Goal: Information Seeking & Learning: Learn about a topic

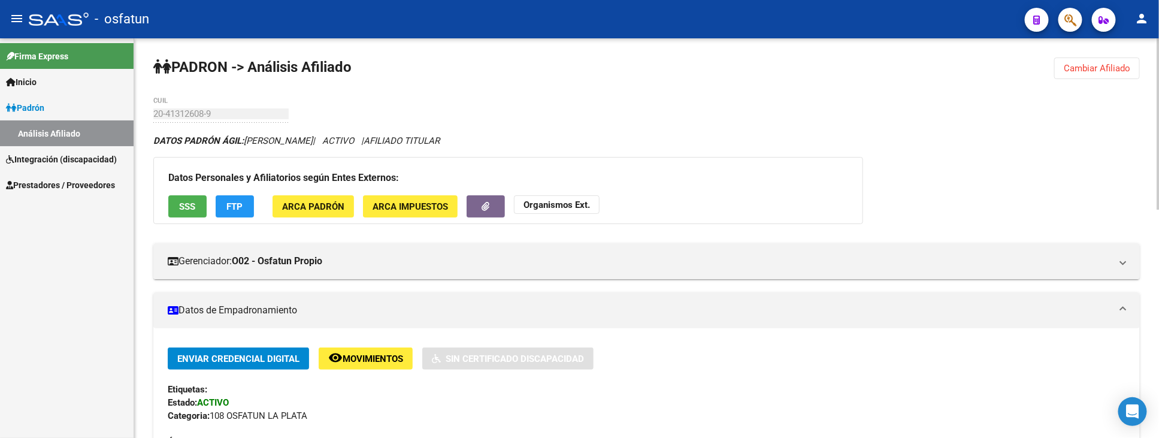
click at [1099, 71] on span "Cambiar Afiliado" at bounding box center [1096, 68] width 66 height 11
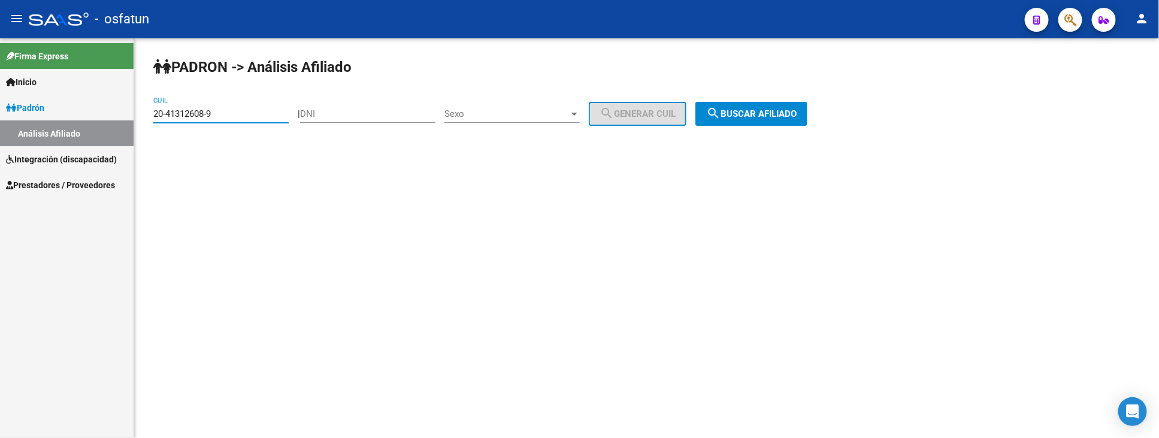
drag, startPoint x: 242, startPoint y: 116, endPoint x: 56, endPoint y: 104, distance: 187.2
click at [56, 104] on mat-sidenav-container "Firma Express Inicio Instructivos Contacto OS [PERSON_NAME] Análisis Afiliado I…" at bounding box center [579, 237] width 1159 height 399
paste input "23-41457618-4"
type input "23-41457618-4"
click at [761, 116] on span "search Buscar afiliado" at bounding box center [751, 113] width 90 height 11
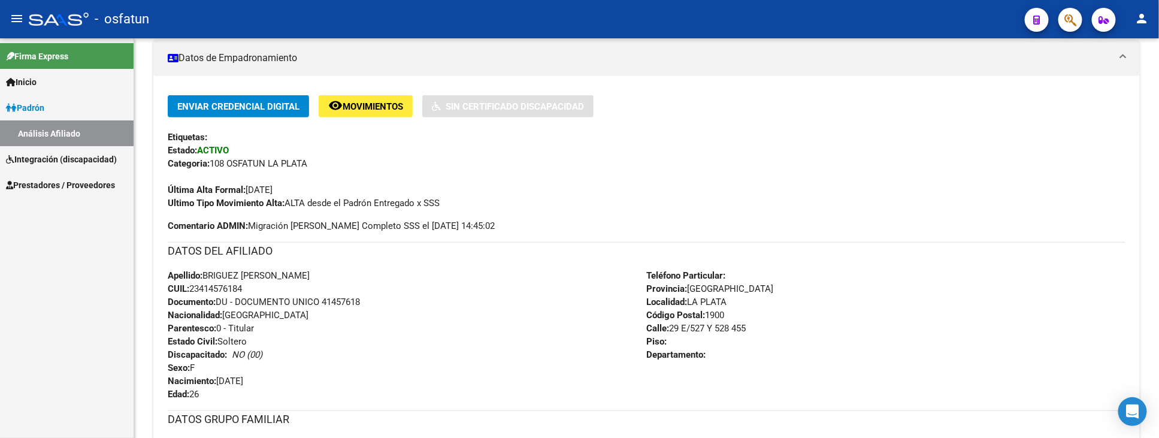
scroll to position [133, 0]
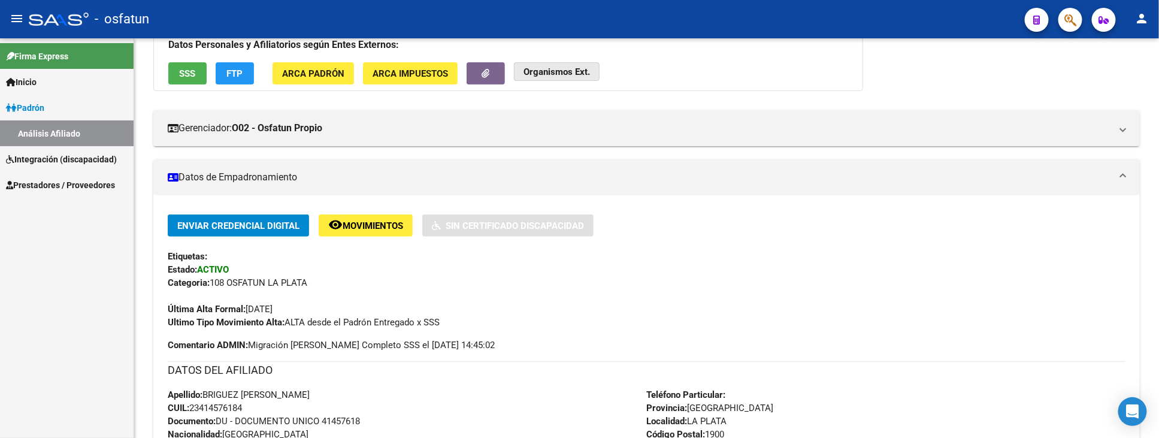
click at [575, 62] on button "Organismos Ext." at bounding box center [557, 71] width 86 height 19
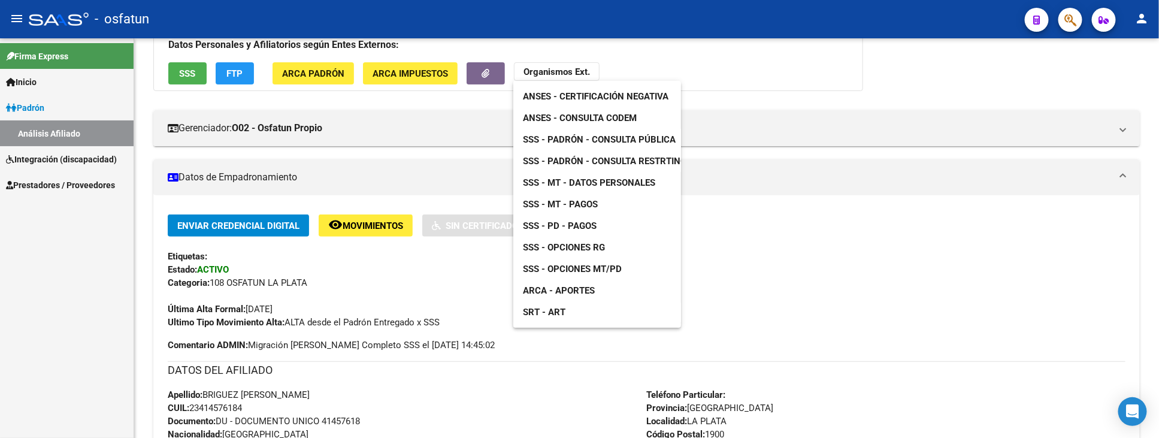
click at [355, 417] on div at bounding box center [579, 219] width 1159 height 438
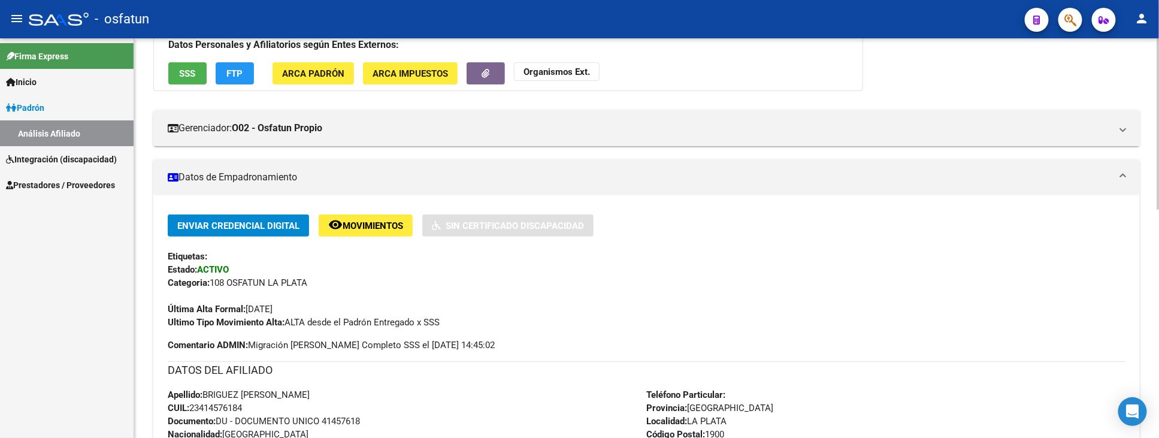
click at [349, 422] on span "Documento: DU - DOCUMENTO UNICO 41457618" at bounding box center [264, 421] width 192 height 11
copy span "41457618"
click at [545, 63] on button "Organismos Ext." at bounding box center [557, 71] width 86 height 19
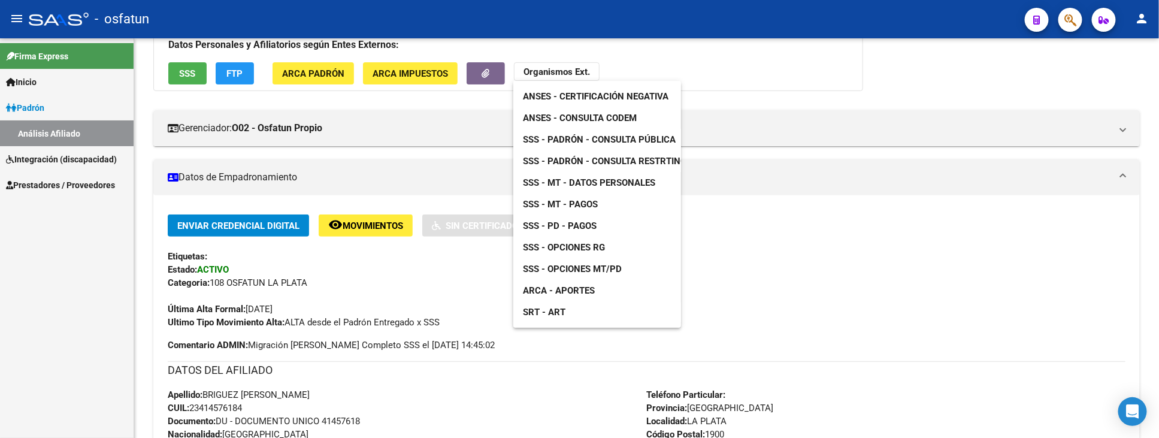
click at [595, 97] on span "ANSES - Certificación Negativa" at bounding box center [595, 96] width 145 height 11
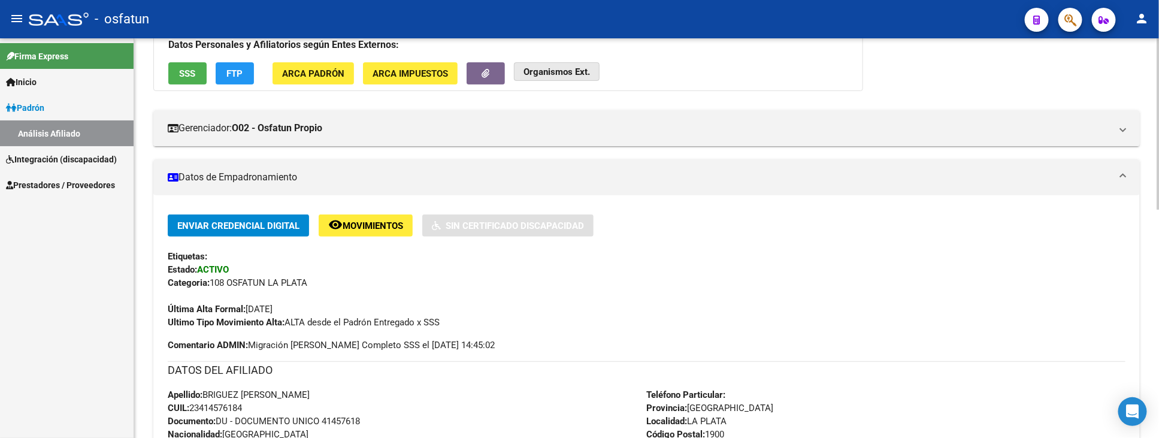
click at [572, 73] on strong "Organismos Ext." at bounding box center [556, 71] width 66 height 11
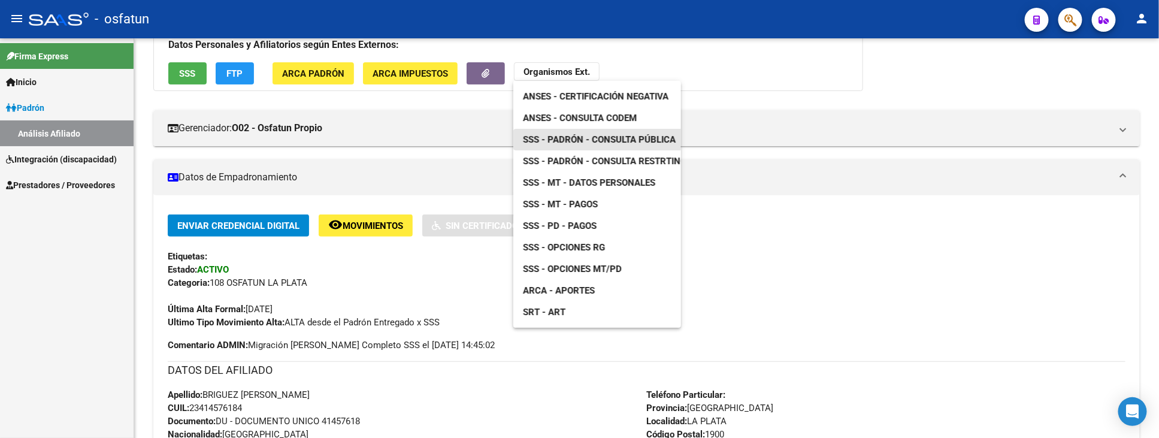
click at [585, 137] on span "SSS - Padrón - Consulta Pública" at bounding box center [599, 139] width 153 height 11
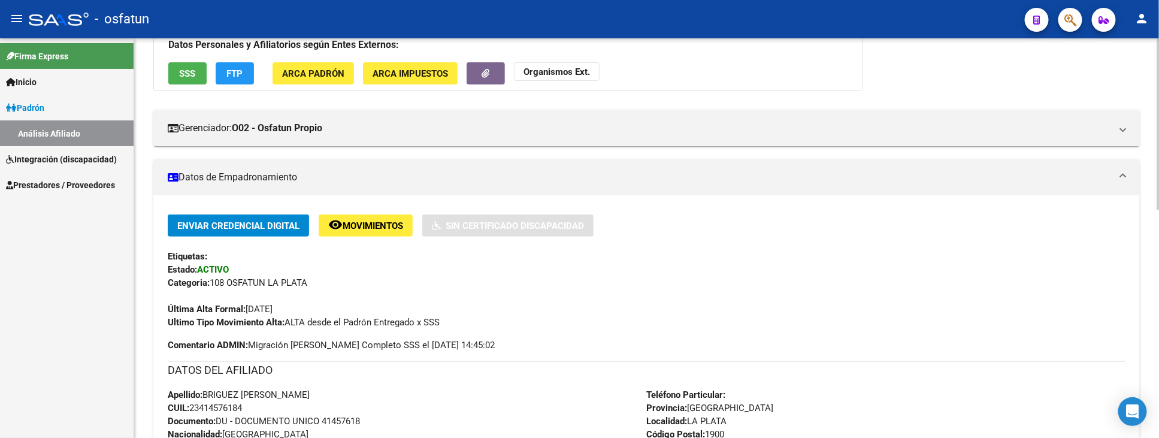
click at [1079, 80] on div "DATOS [PERSON_NAME] ÁGIL: BRIGUEZ [PERSON_NAME] | ACTIVO | AFILIADO TITULAR Dat…" at bounding box center [646, 404] width 986 height 806
click at [551, 70] on strong "Organismos Ext." at bounding box center [556, 71] width 66 height 11
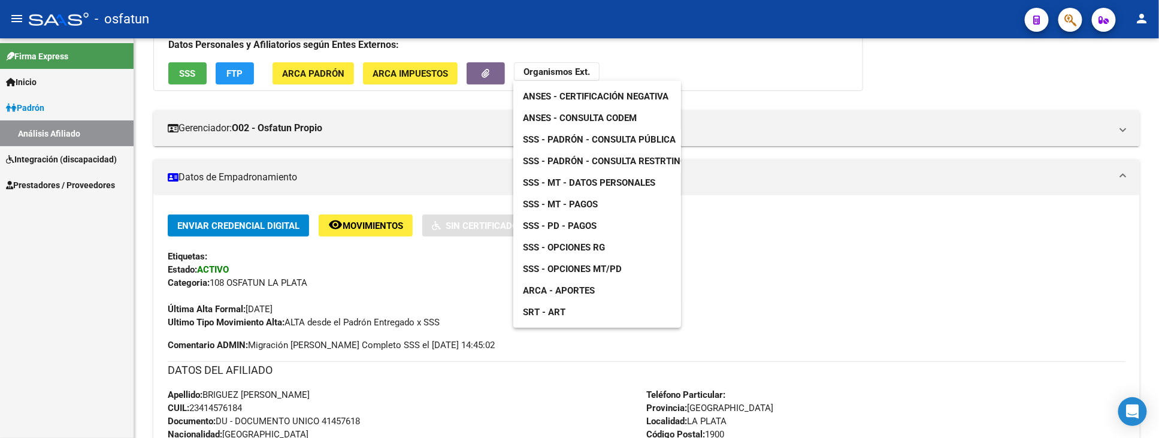
click at [605, 116] on span "ANSES - Consulta CODEM" at bounding box center [580, 118] width 114 height 11
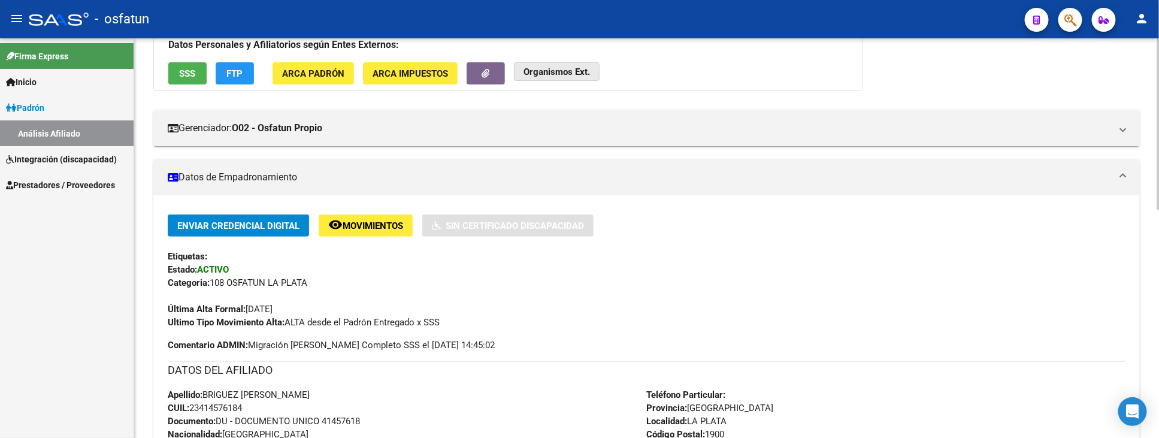
click at [565, 70] on strong "Organismos Ext." at bounding box center [556, 71] width 66 height 11
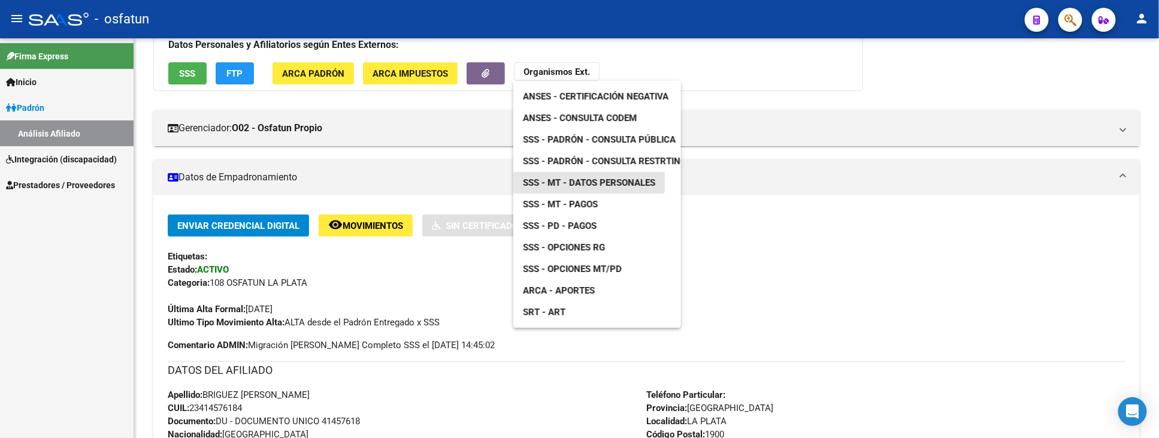
click at [595, 181] on span "SSS - MT - Datos Personales" at bounding box center [589, 182] width 132 height 11
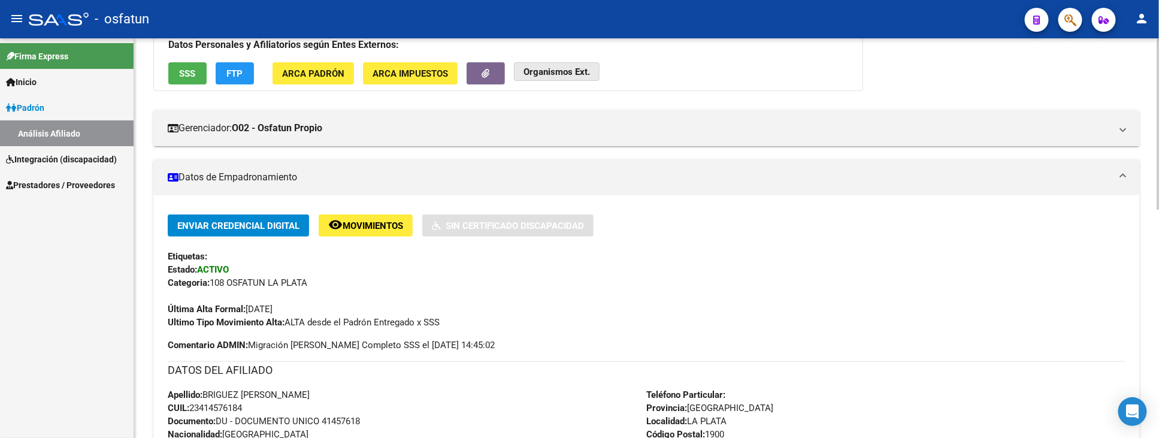
click at [579, 78] on button "Organismos Ext." at bounding box center [557, 71] width 86 height 19
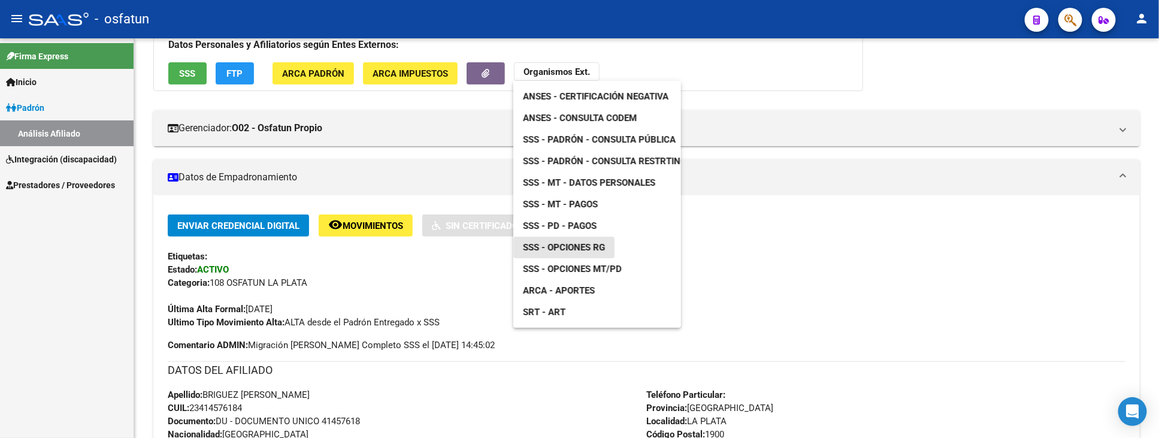
click at [582, 249] on span "SSS - Opciones RG" at bounding box center [564, 247] width 82 height 11
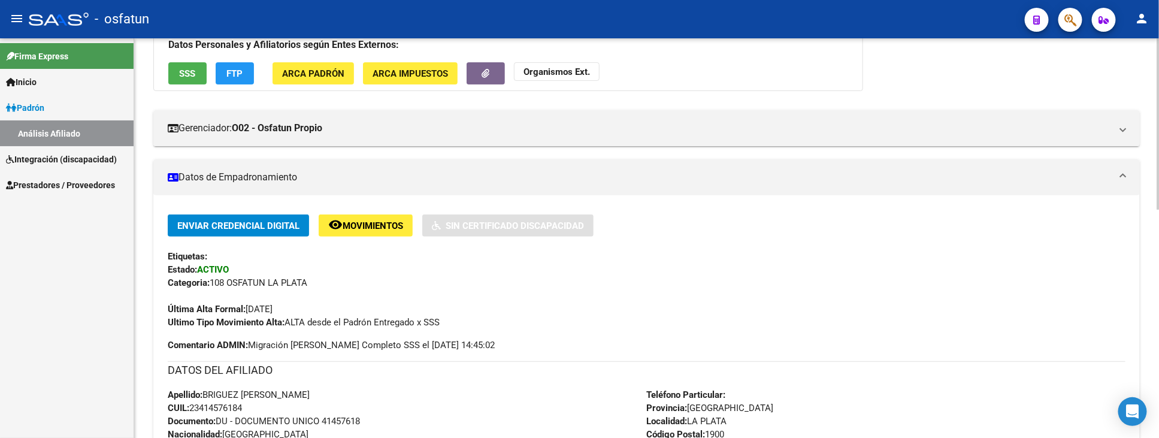
click at [562, 74] on strong "Organismos Ext." at bounding box center [556, 71] width 66 height 11
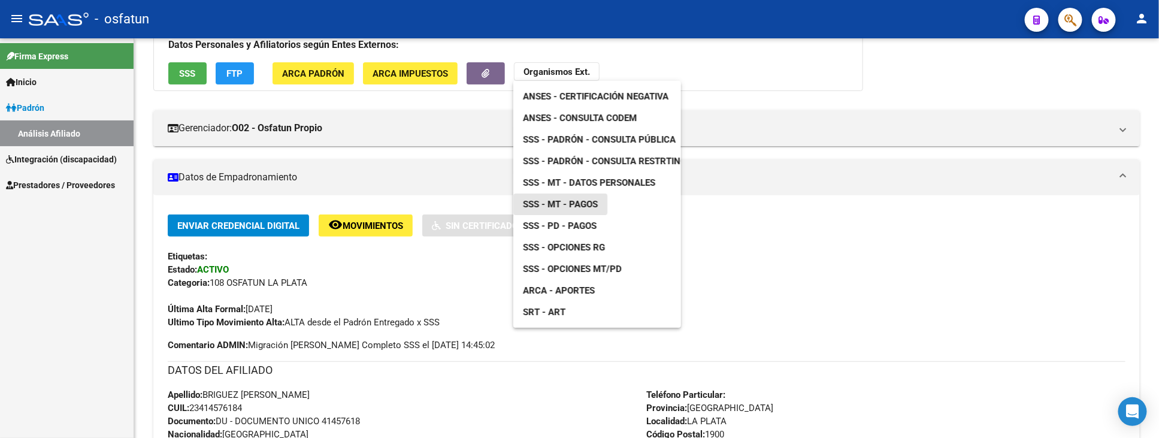
click at [572, 201] on span "SSS - MT - Pagos" at bounding box center [560, 204] width 75 height 11
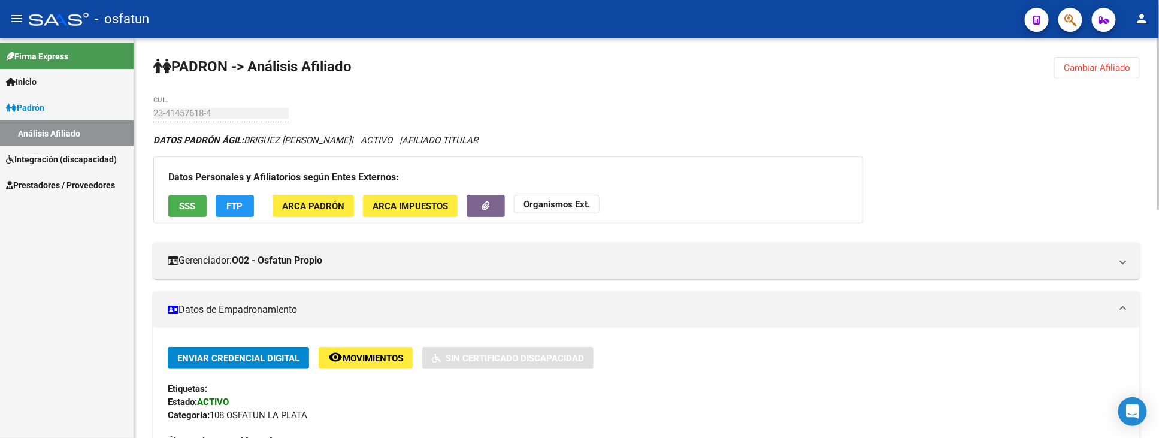
scroll to position [0, 0]
click at [1081, 72] on span "Cambiar Afiliado" at bounding box center [1096, 68] width 66 height 11
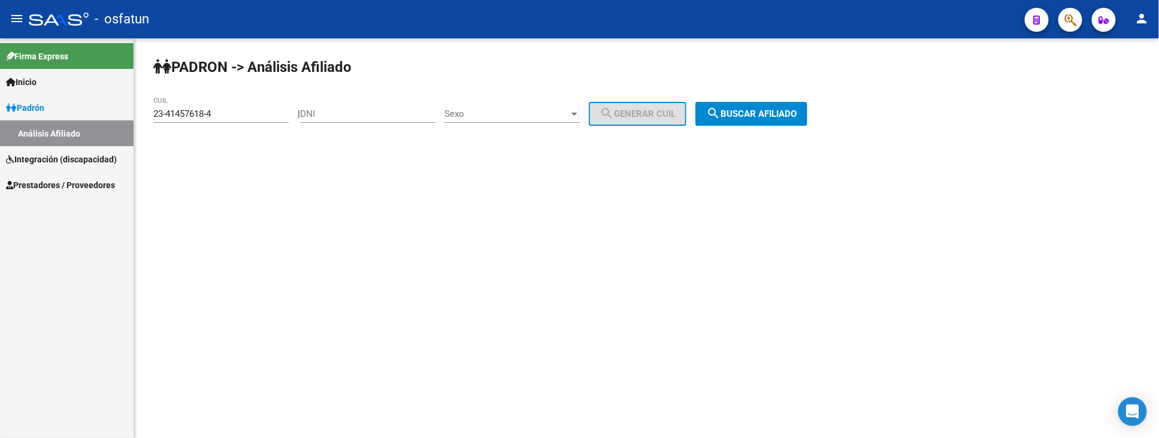
drag, startPoint x: 218, startPoint y: 110, endPoint x: 162, endPoint y: 115, distance: 55.9
click at [162, 115] on div "23-41457618-4 CUIL" at bounding box center [220, 110] width 135 height 26
drag, startPoint x: 231, startPoint y: 113, endPoint x: 76, endPoint y: 111, distance: 155.1
click at [77, 113] on mat-sidenav-container "Firma Express Inicio Instructivos Contacto OS [PERSON_NAME] Análisis Afiliado I…" at bounding box center [579, 237] width 1159 height 399
paste input "23-43178896-9"
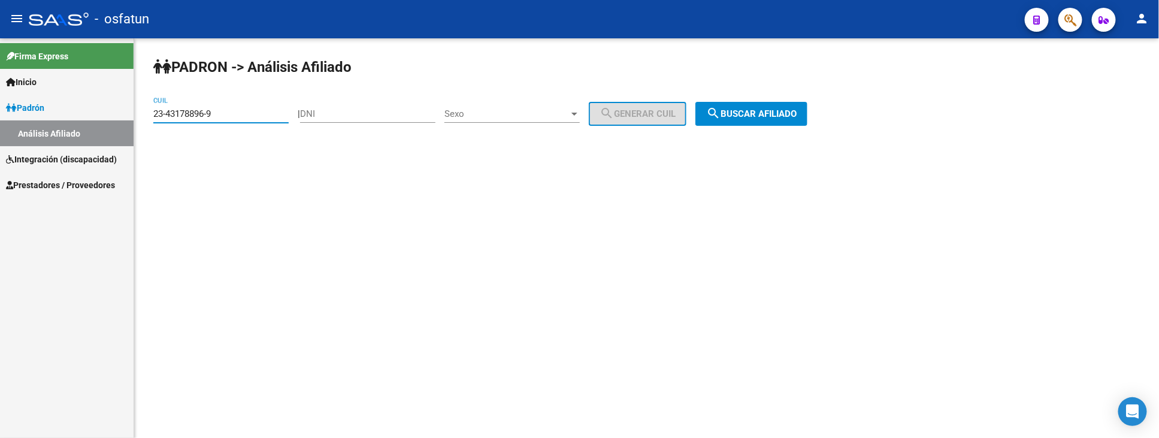
type input "23-43178896-9"
drag, startPoint x: 751, startPoint y: 104, endPoint x: 751, endPoint y: 111, distance: 6.6
click at [751, 111] on button "search Buscar afiliado" at bounding box center [751, 114] width 112 height 24
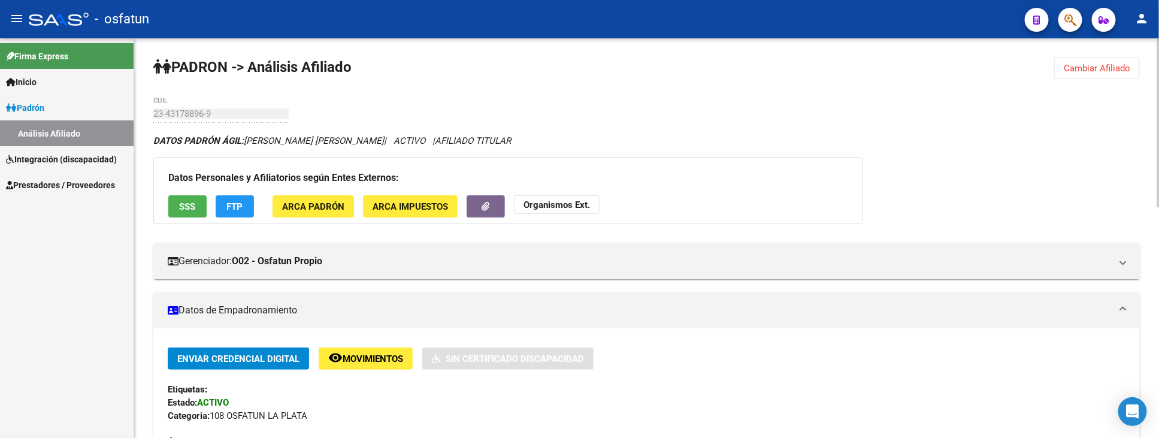
click at [563, 194] on div "Datos Personales y Afiliatorios según Entes Externos: SSS FTP ARCA Padrón ARCA …" at bounding box center [508, 190] width 710 height 67
click at [565, 204] on strong "Organismos Ext." at bounding box center [556, 204] width 66 height 11
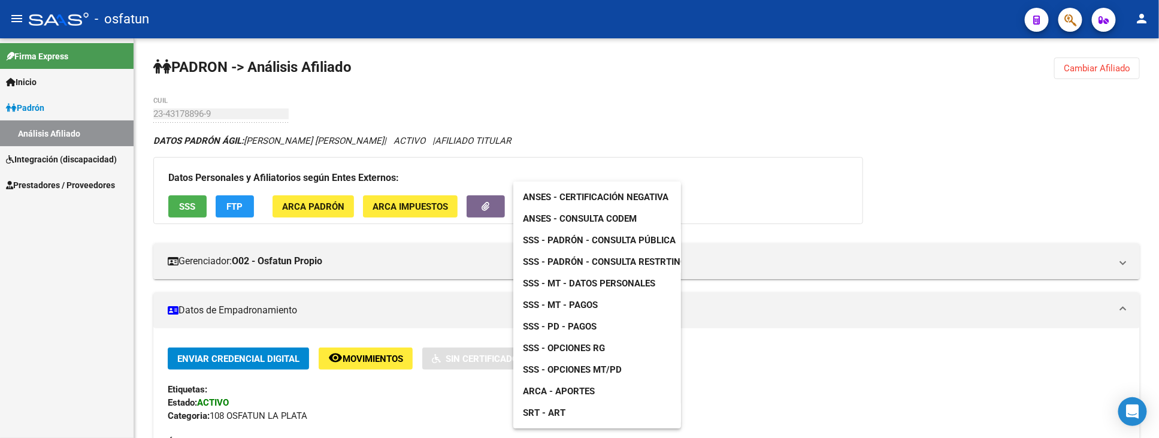
click at [374, 423] on div at bounding box center [579, 219] width 1159 height 438
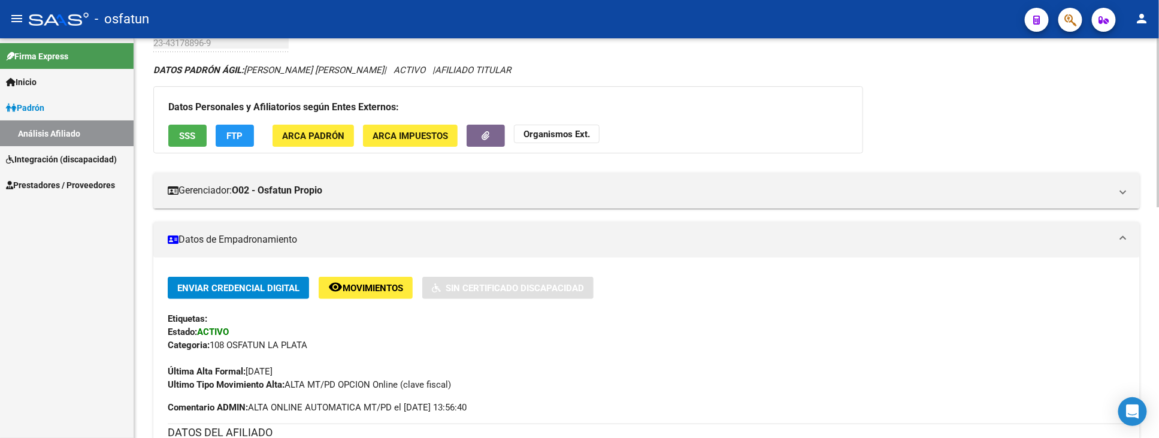
scroll to position [133, 0]
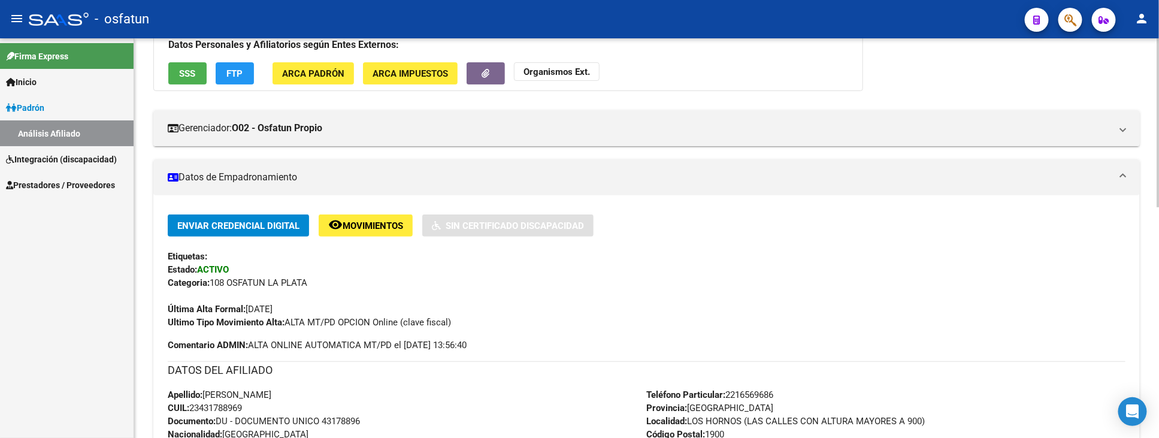
click at [342, 422] on span "Documento: DU - DOCUMENTO UNICO 43178896" at bounding box center [264, 421] width 192 height 11
copy span "43178896"
click at [575, 68] on strong "Organismos Ext." at bounding box center [556, 71] width 66 height 11
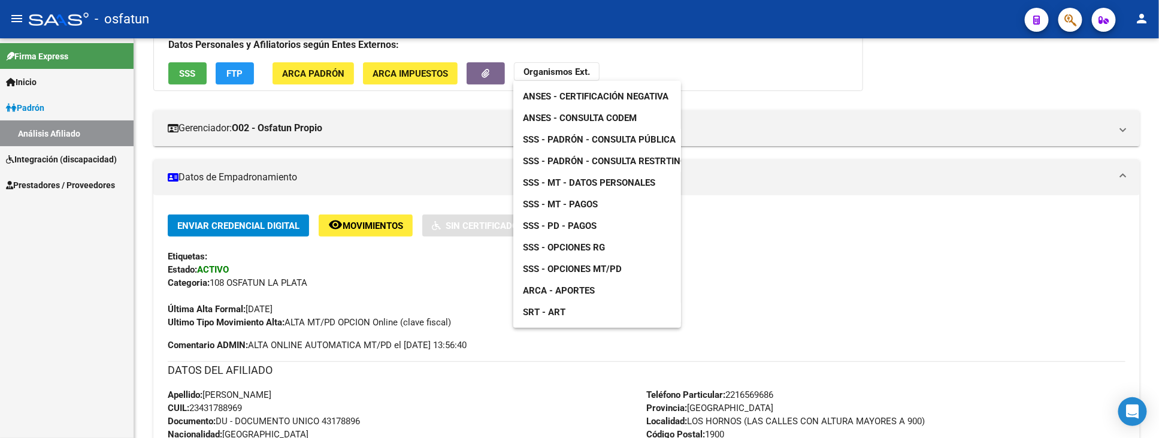
click at [617, 98] on span "ANSES - Certificación Negativa" at bounding box center [595, 96] width 145 height 11
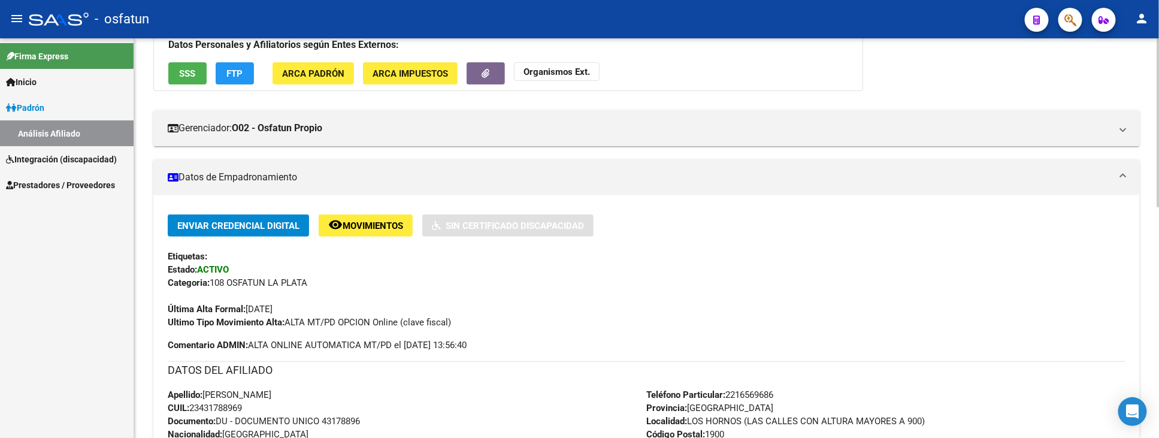
click at [566, 62] on div "Datos Personales y Afiliatorios según Entes Externos: SSS FTP ARCA Padrón ARCA …" at bounding box center [508, 57] width 710 height 67
click at [566, 63] on button "Organismos Ext." at bounding box center [557, 71] width 86 height 19
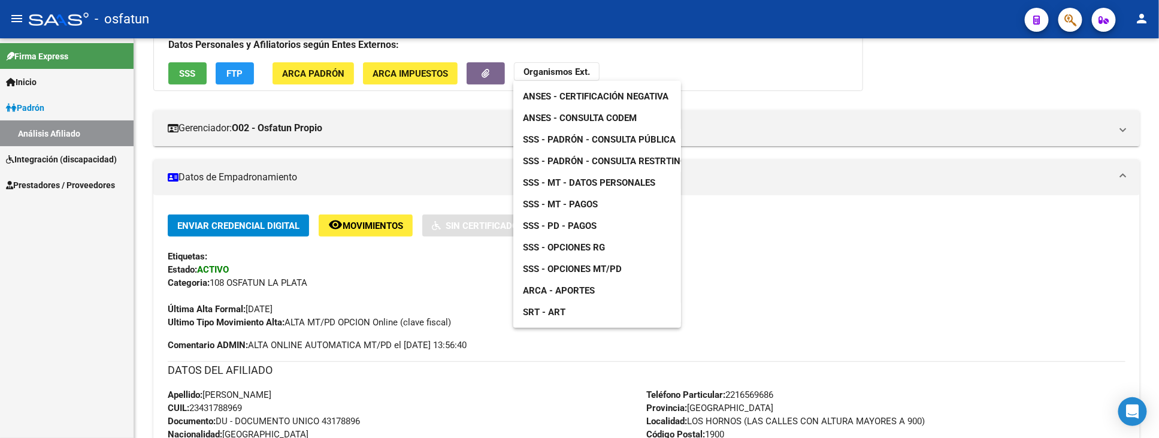
click at [611, 141] on span "SSS - Padrón - Consulta Pública" at bounding box center [599, 139] width 153 height 11
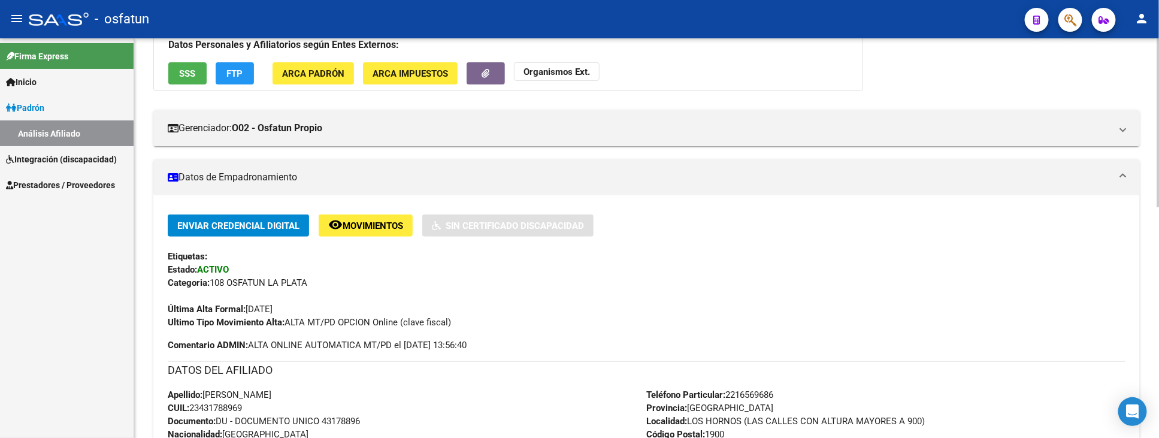
click at [557, 69] on strong "Organismos Ext." at bounding box center [556, 71] width 66 height 11
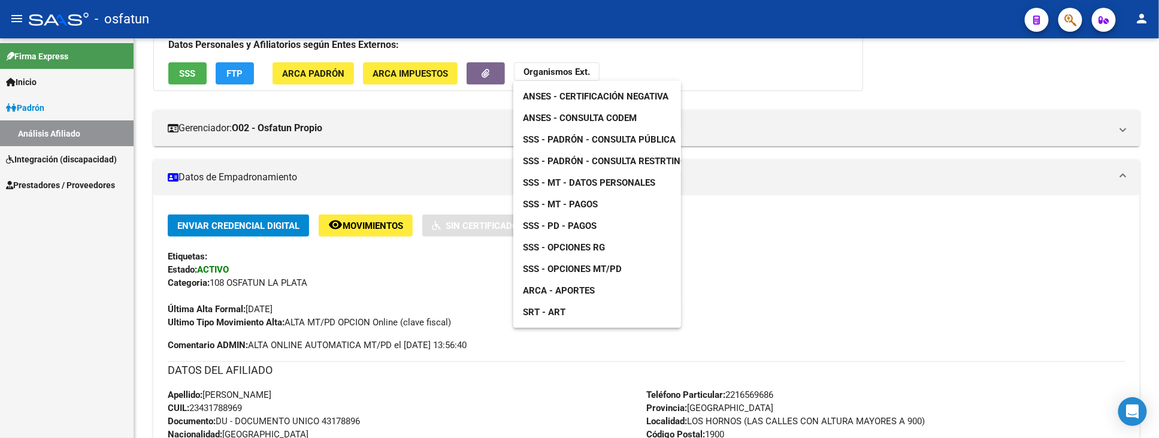
click at [608, 180] on span "SSS - MT - Datos Personales" at bounding box center [589, 182] width 132 height 11
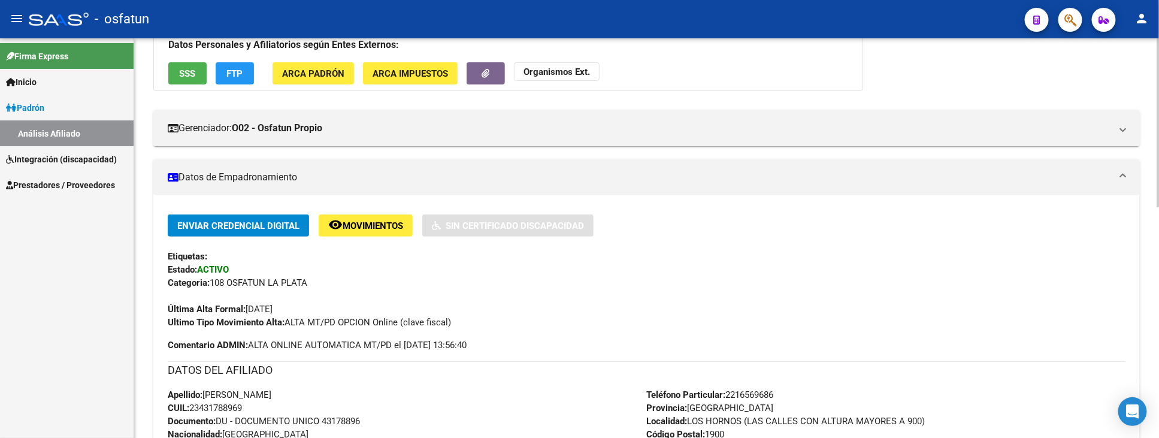
scroll to position [0, 0]
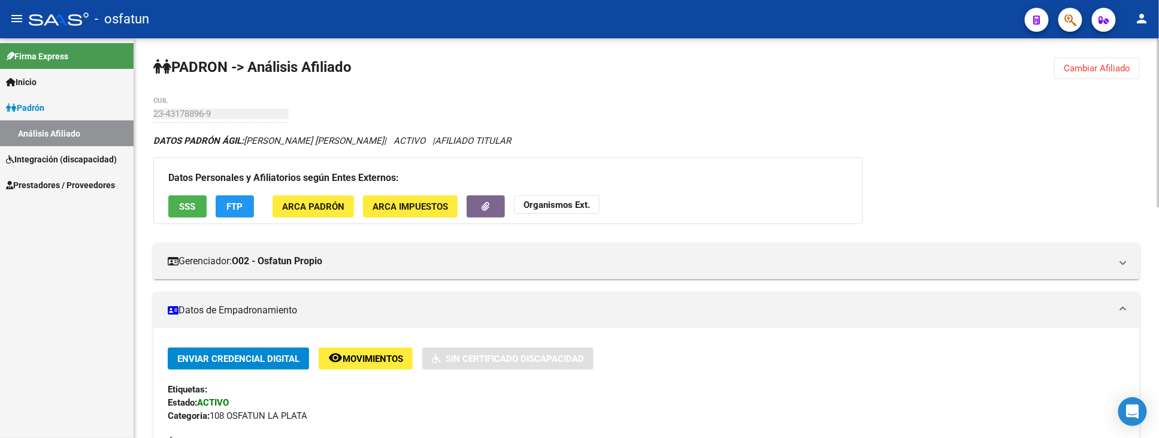
click at [1090, 63] on span "Cambiar Afiliado" at bounding box center [1096, 68] width 66 height 11
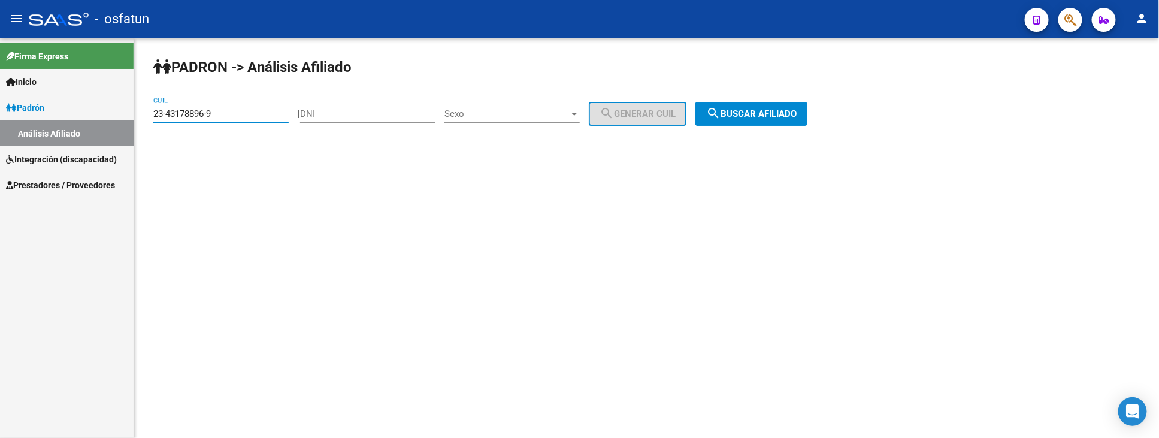
drag, startPoint x: 223, startPoint y: 113, endPoint x: 63, endPoint y: 112, distance: 159.3
click at [63, 112] on mat-sidenav-container "Firma Express Inicio Instructivos Contacto OS [PERSON_NAME] Análisis Afiliado I…" at bounding box center [579, 237] width 1159 height 399
paste input "20-43386038-2"
type input "20-43386038-2"
click at [739, 122] on button "search Buscar afiliado" at bounding box center [751, 114] width 112 height 24
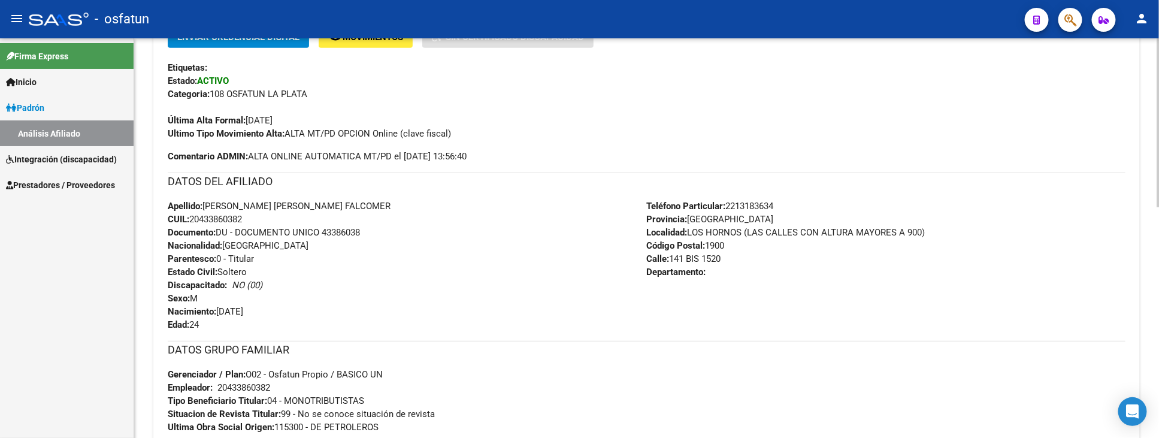
scroll to position [332, 0]
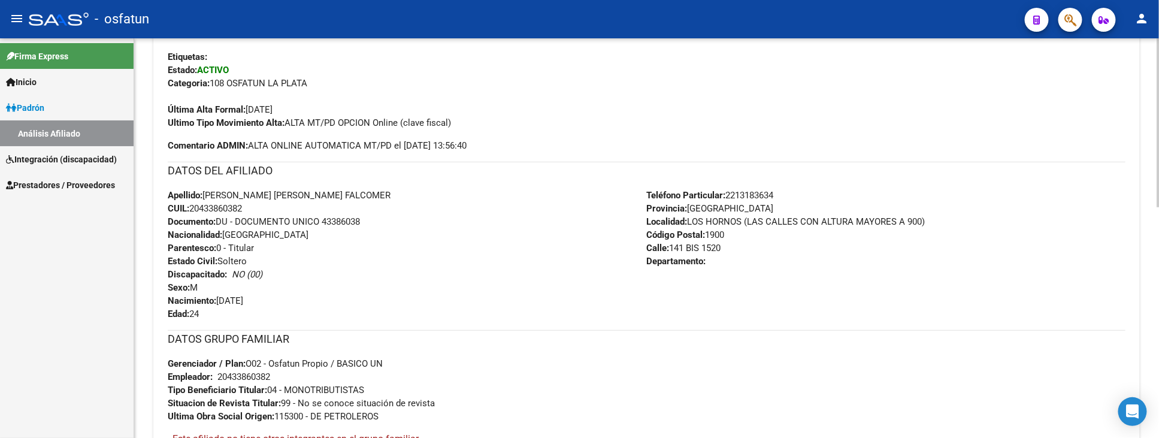
click at [348, 222] on span "Documento: DU - DOCUMENTO UNICO 43386038" at bounding box center [264, 221] width 192 height 11
copy span "43386038"
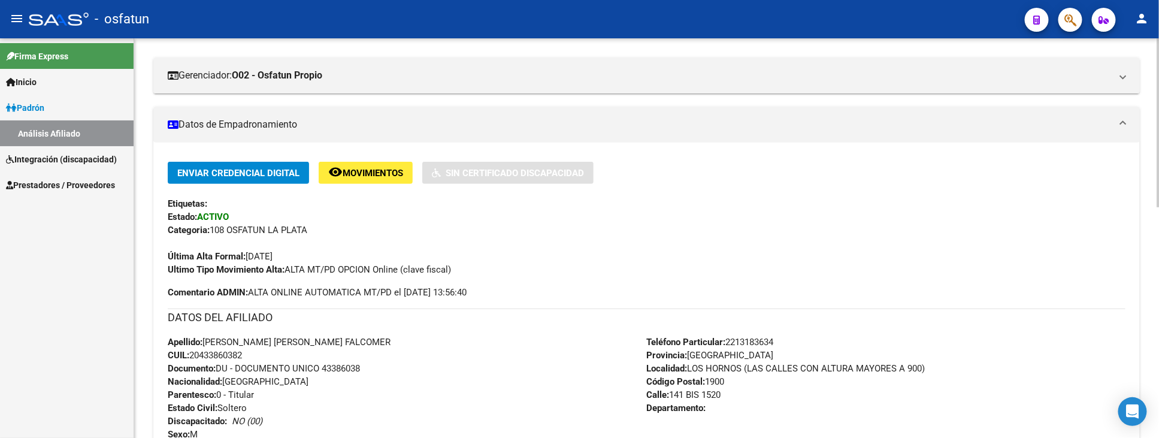
scroll to position [0, 0]
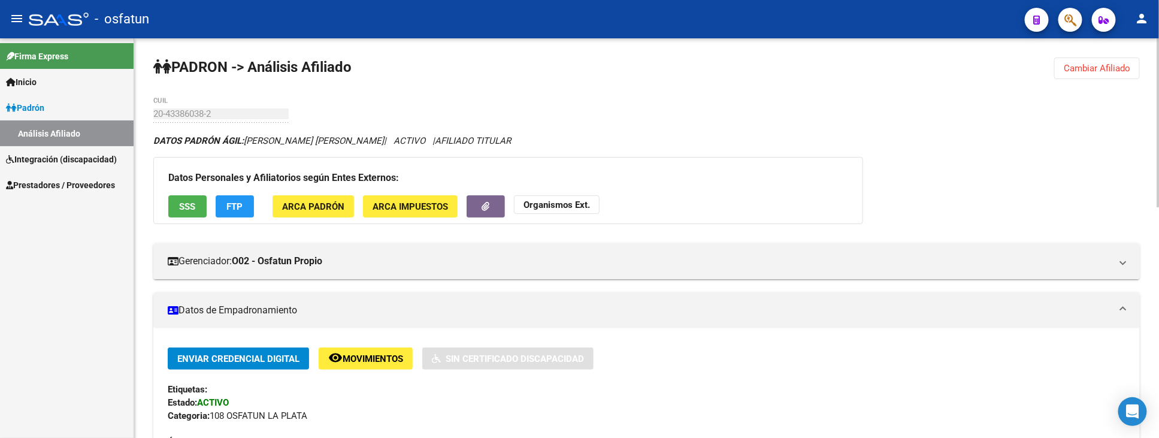
click at [594, 210] on button "Organismos Ext." at bounding box center [557, 204] width 86 height 19
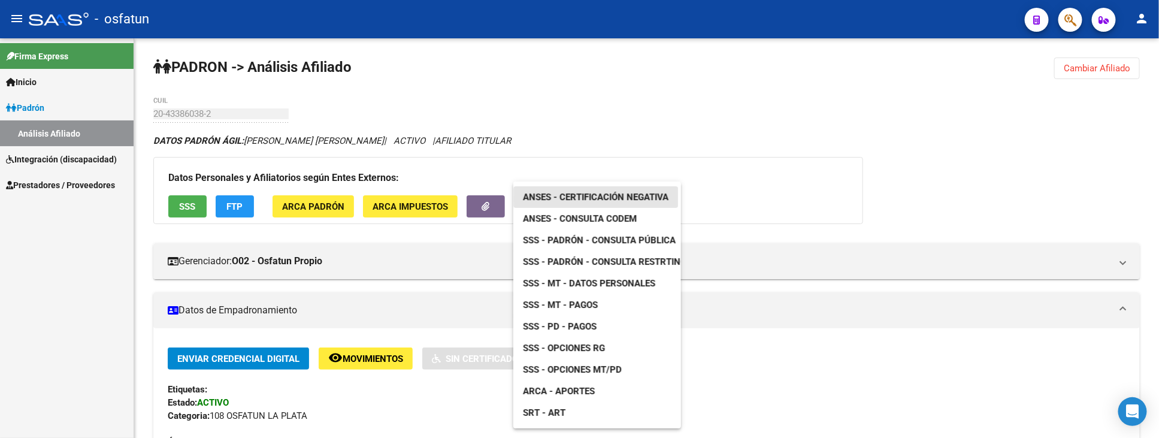
click at [614, 199] on span "ANSES - Certificación Negativa" at bounding box center [595, 197] width 145 height 11
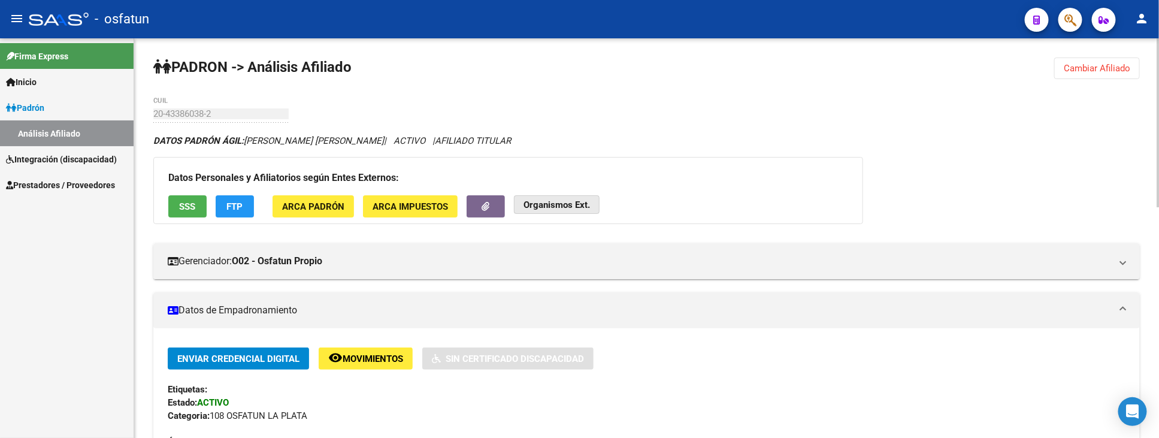
click at [552, 202] on strong "Organismos Ext." at bounding box center [556, 204] width 66 height 11
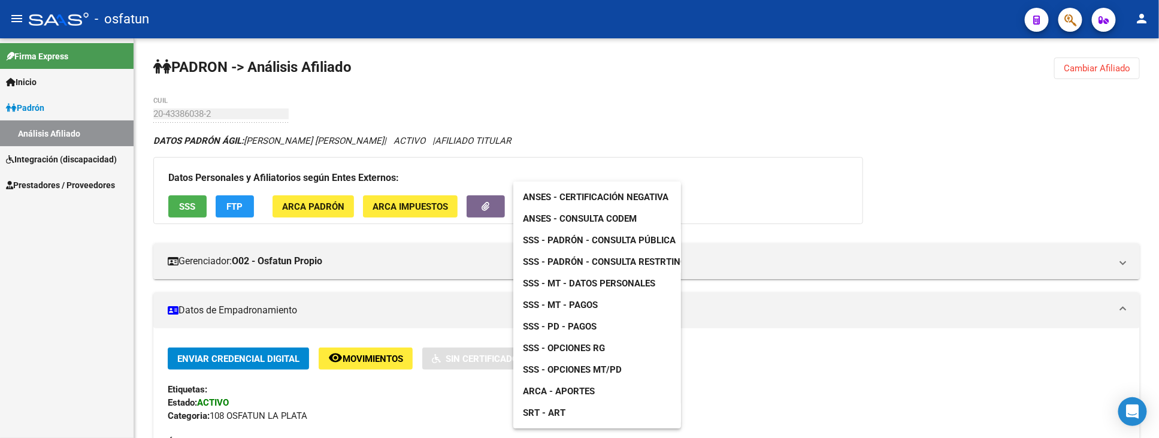
click at [591, 234] on link "SSS - Padrón - Consulta Pública" at bounding box center [599, 240] width 172 height 22
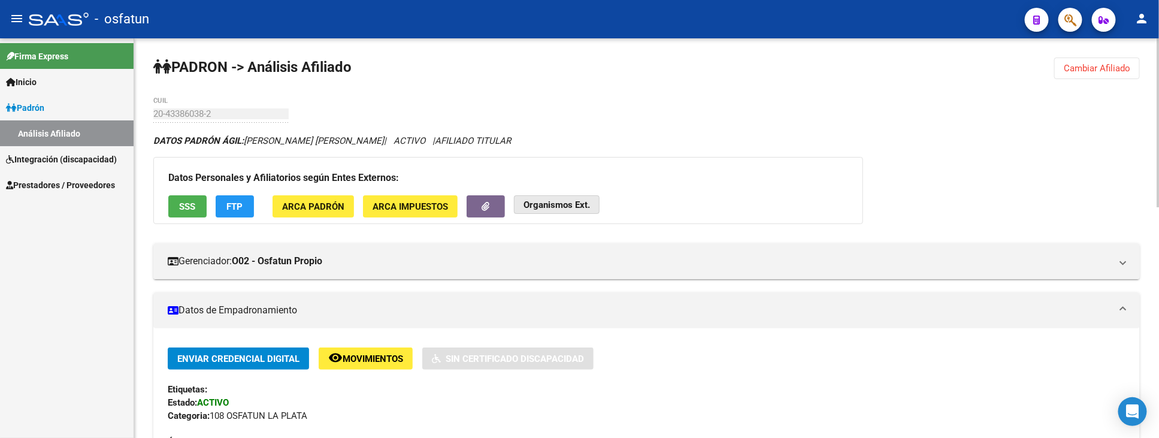
click at [574, 211] on button "Organismos Ext." at bounding box center [557, 204] width 86 height 19
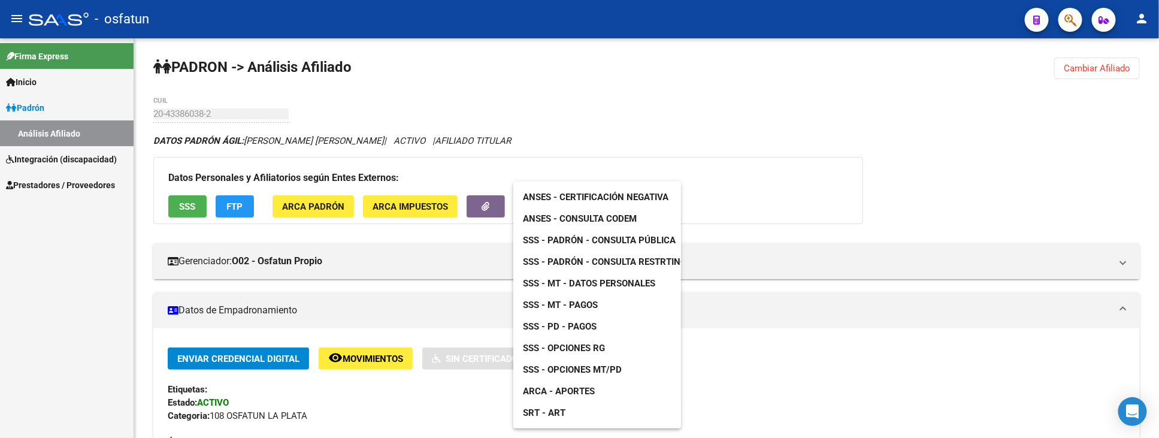
click at [610, 291] on link "SSS - MT - Datos Personales" at bounding box center [588, 283] width 151 height 22
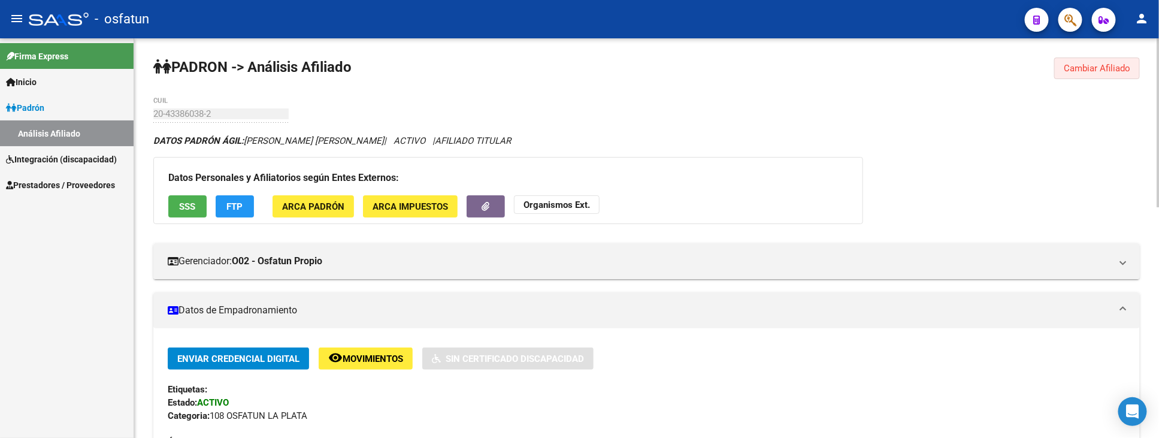
click at [1092, 63] on span "Cambiar Afiliado" at bounding box center [1096, 68] width 66 height 11
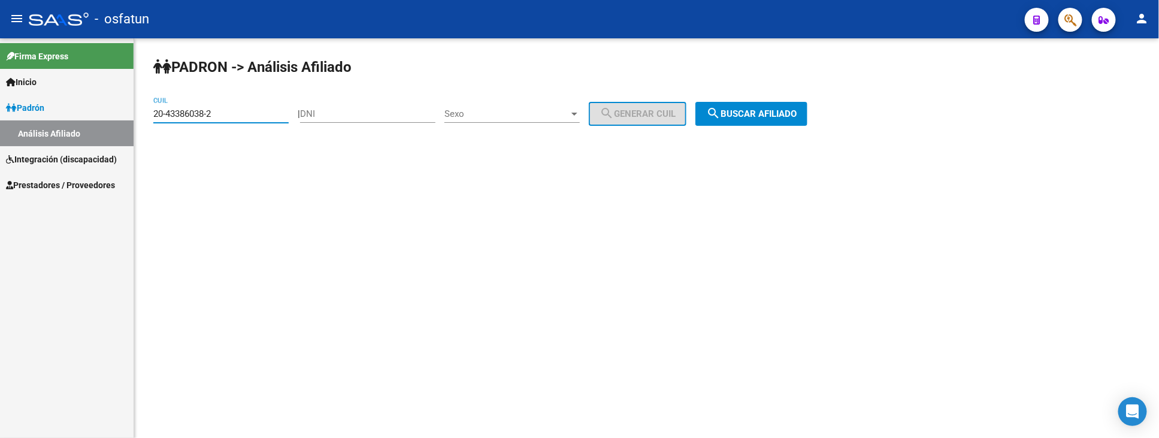
drag, startPoint x: 234, startPoint y: 112, endPoint x: 80, endPoint y: 110, distance: 154.5
click at [81, 110] on mat-sidenav-container "Firma Express Inicio Instructivos Contacto OS [PERSON_NAME] Análisis Afiliado I…" at bounding box center [579, 237] width 1159 height 399
paste input "27-43659851-9"
type input "27-43659851-9"
click at [795, 112] on span "search Buscar afiliado" at bounding box center [751, 113] width 90 height 11
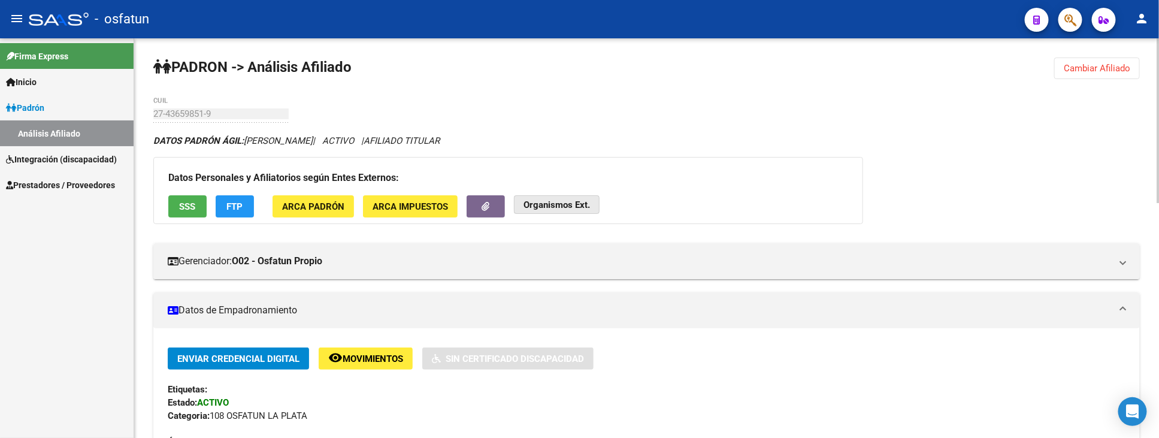
click at [572, 204] on strong "Organismos Ext." at bounding box center [556, 204] width 66 height 11
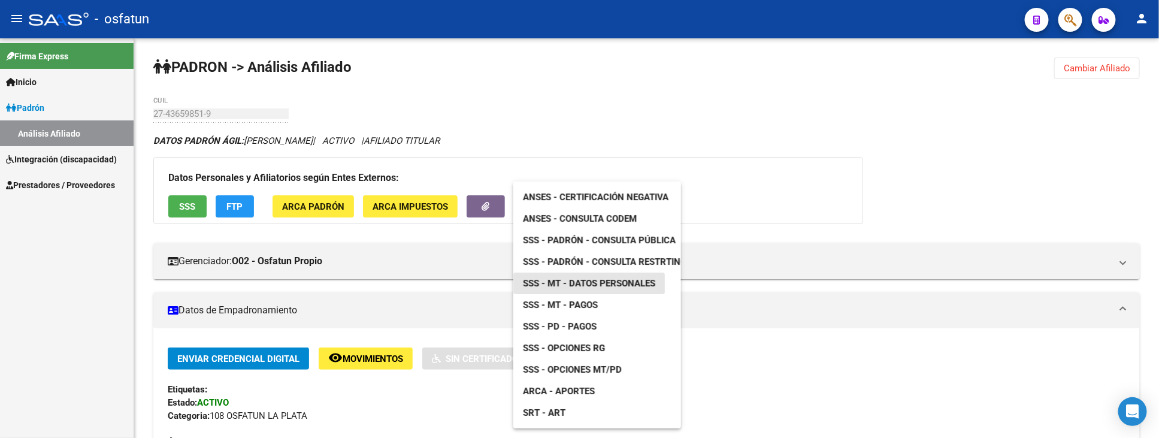
click at [575, 281] on span "SSS - MT - Datos Personales" at bounding box center [589, 283] width 132 height 11
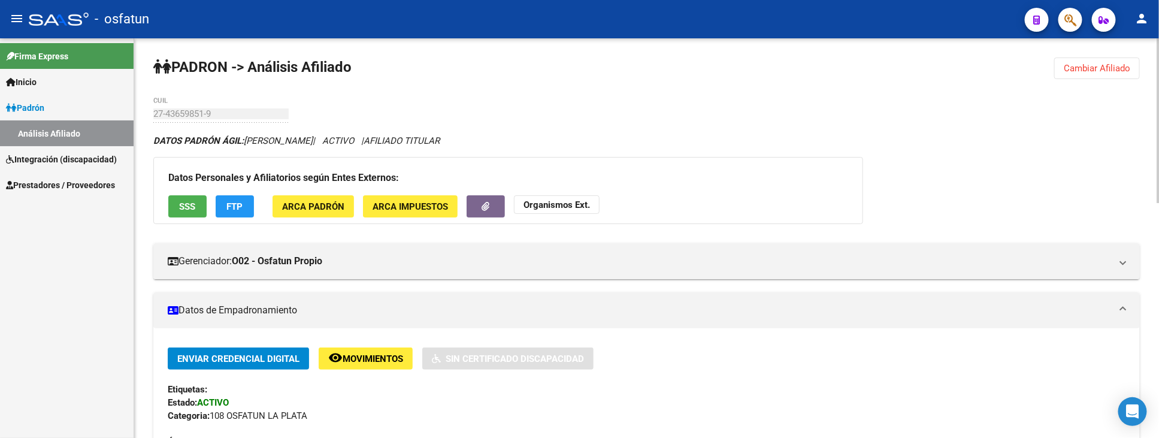
click at [1108, 63] on span "Cambiar Afiliado" at bounding box center [1096, 68] width 66 height 11
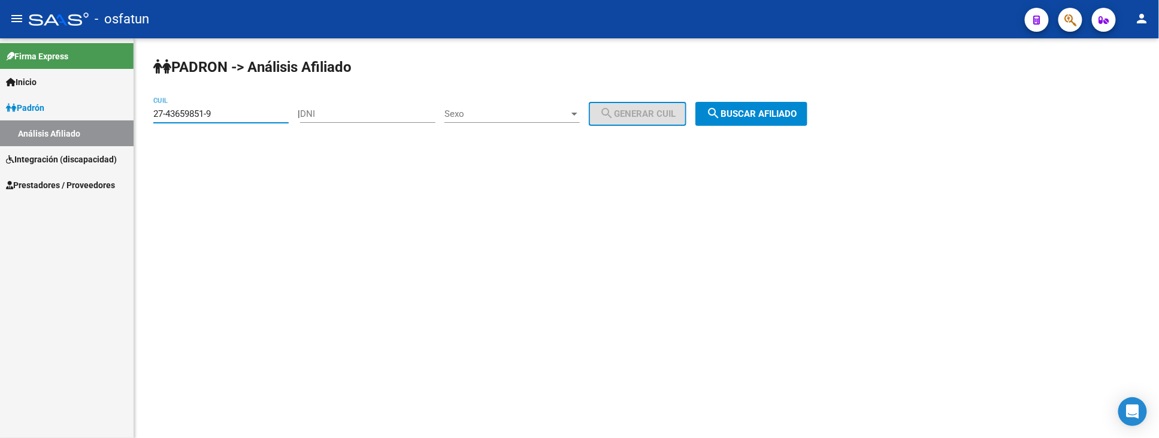
drag, startPoint x: 262, startPoint y: 116, endPoint x: 39, endPoint y: 114, distance: 223.3
click at [39, 114] on mat-sidenav-container "Firma Express Inicio Instructivos Contacto OS [PERSON_NAME] Análisis Afiliado I…" at bounding box center [579, 237] width 1159 height 399
paste input "20-43912192-1"
type input "20-43912192-1"
click at [736, 117] on span "search Buscar afiliado" at bounding box center [751, 113] width 90 height 11
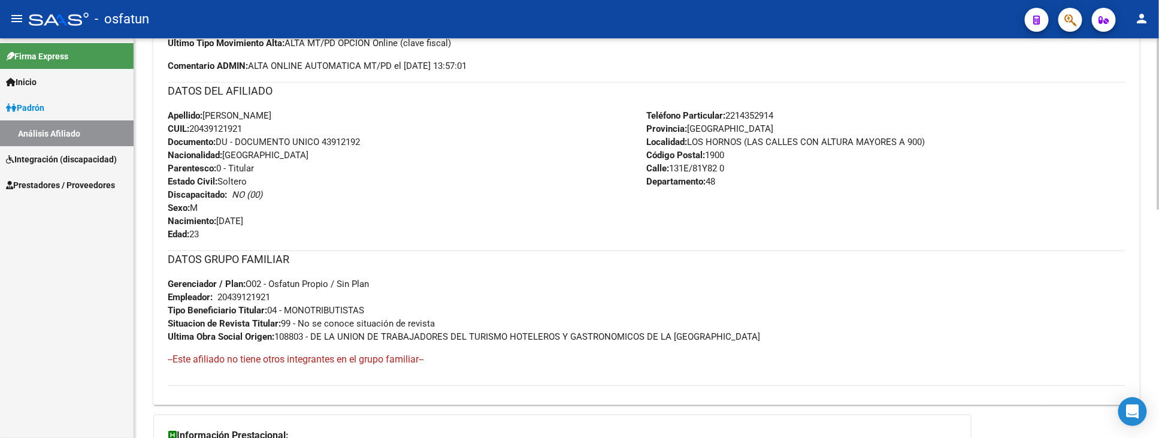
scroll to position [532, 0]
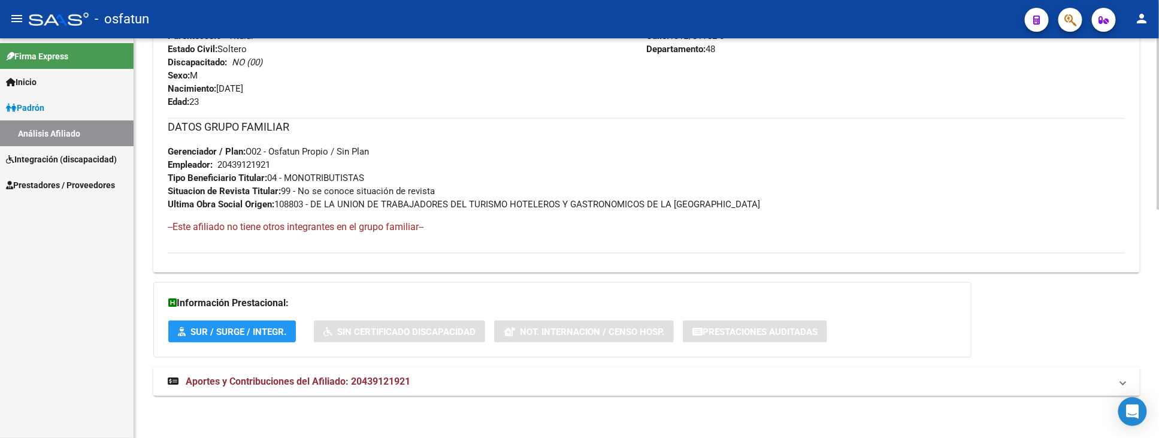
click at [262, 382] on span "Aportes y Contribuciones del Afiliado: 20439121921" at bounding box center [298, 380] width 225 height 11
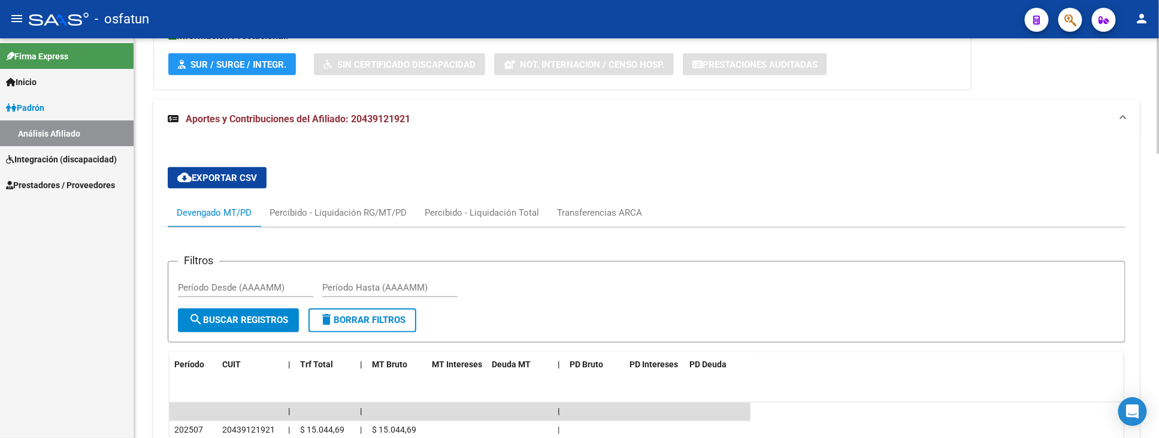
scroll to position [865, 0]
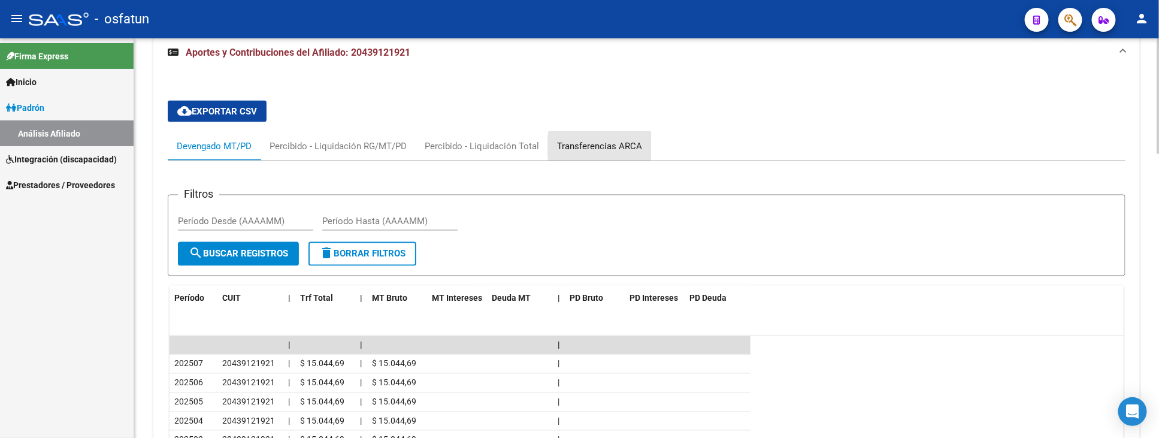
click at [620, 147] on div "Transferencias ARCA" at bounding box center [599, 146] width 85 height 13
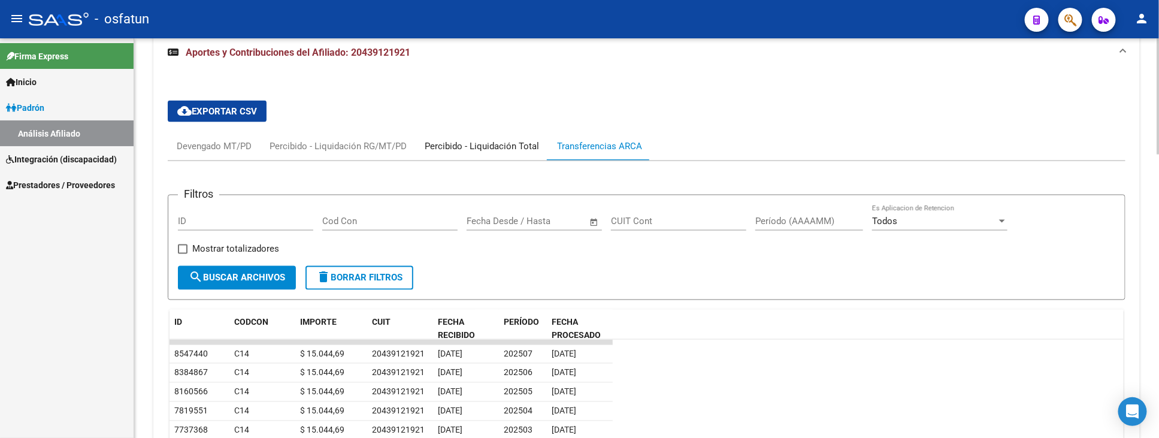
click at [469, 145] on div "Percibido - Liquidación Total" at bounding box center [482, 146] width 114 height 13
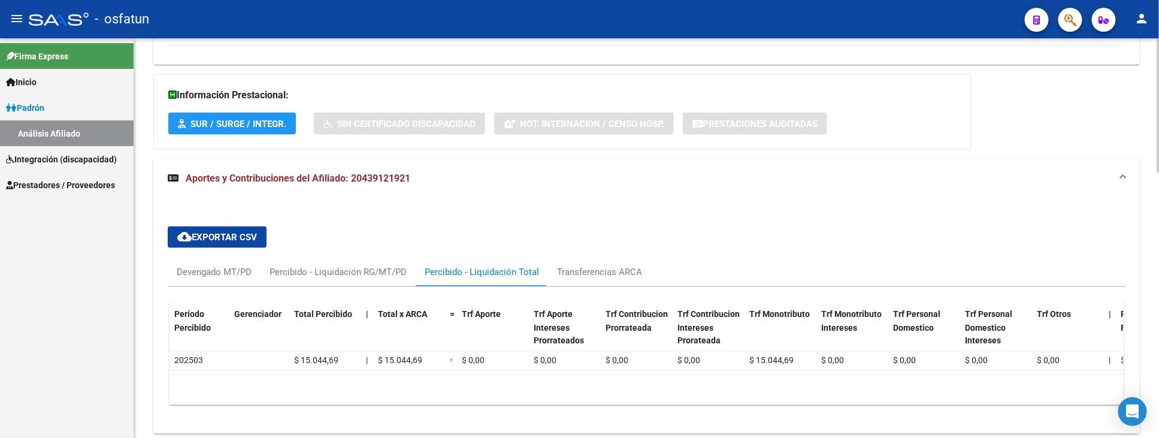
scroll to position [787, 0]
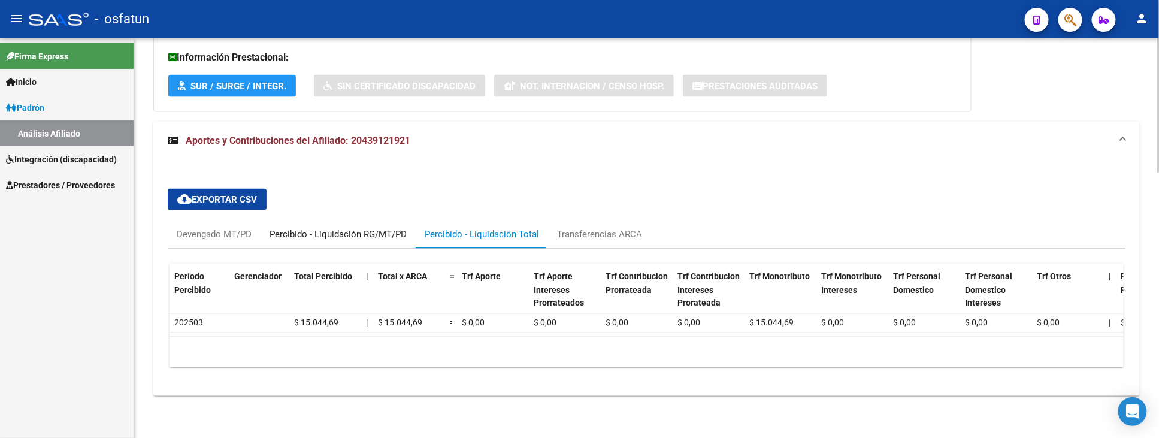
click at [360, 228] on div "Percibido - Liquidación RG/MT/PD" at bounding box center [337, 234] width 137 height 13
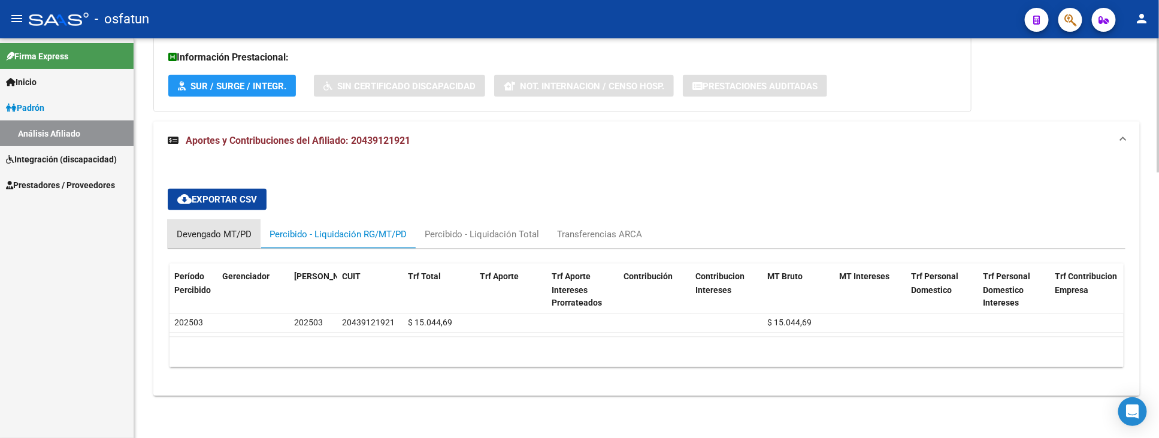
click at [204, 228] on div "Devengado MT/PD" at bounding box center [214, 234] width 75 height 13
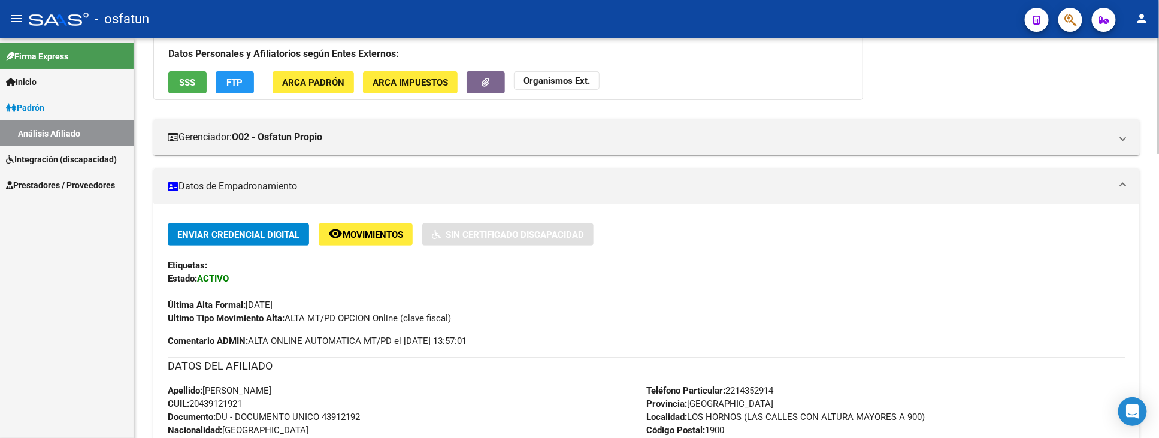
scroll to position [117, 0]
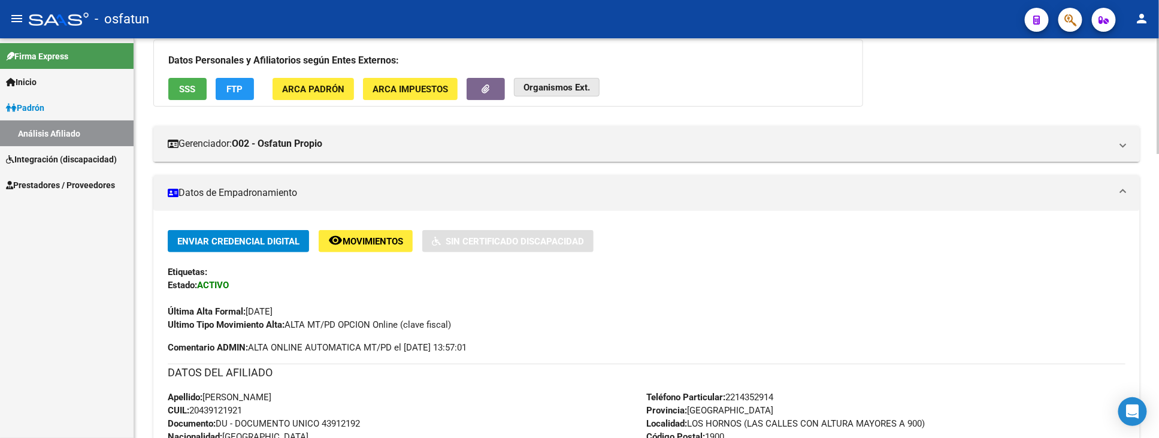
click at [565, 84] on strong "Organismos Ext." at bounding box center [556, 87] width 66 height 11
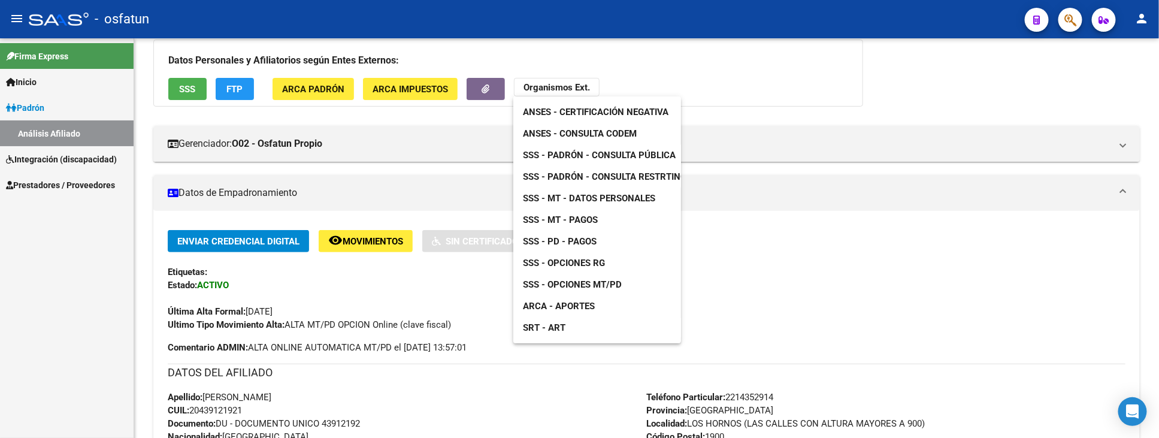
click at [572, 220] on span "SSS - MT - Pagos" at bounding box center [560, 219] width 75 height 11
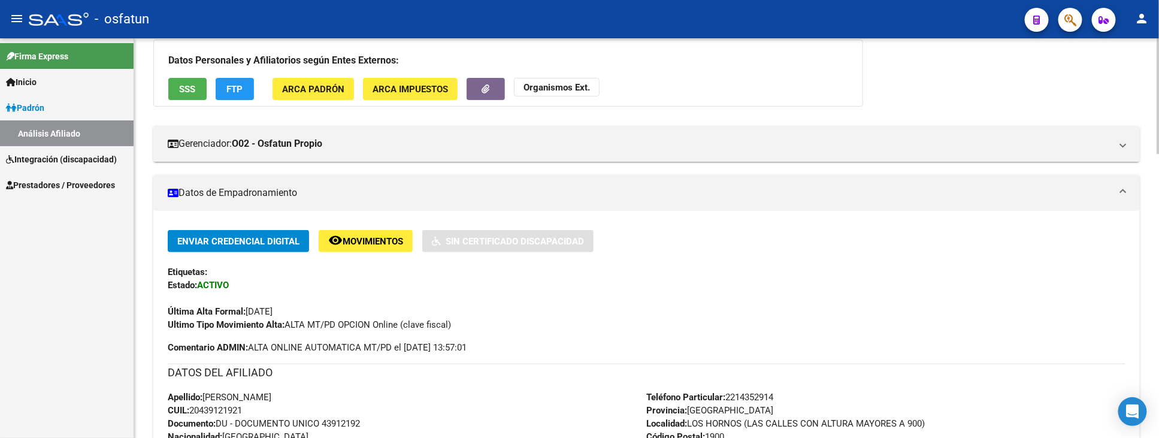
click at [235, 406] on span "CUIL: 20439121921" at bounding box center [205, 410] width 74 height 11
copy span "20439121921"
click at [531, 82] on strong "Organismos Ext." at bounding box center [556, 87] width 66 height 11
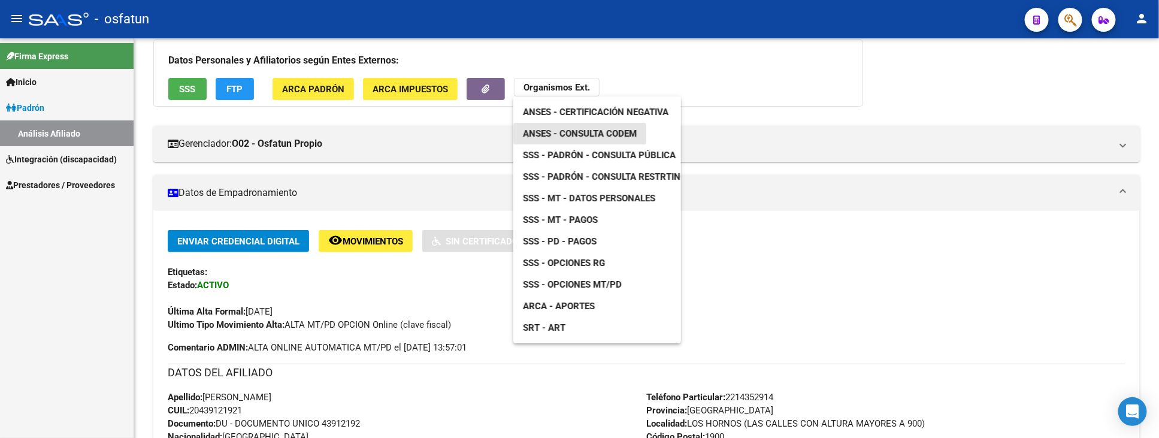
click at [596, 128] on span "ANSES - Consulta CODEM" at bounding box center [580, 133] width 114 height 11
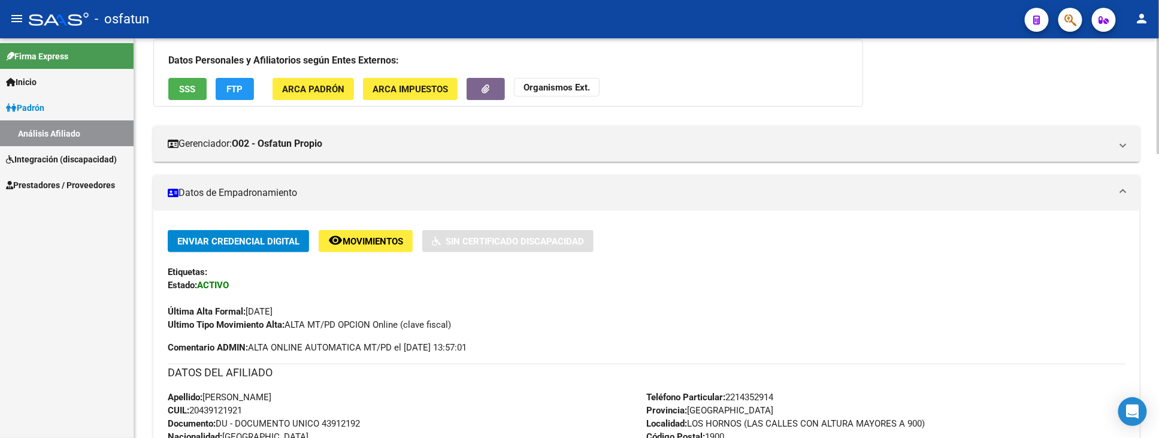
click at [556, 84] on strong "Organismos Ext." at bounding box center [556, 87] width 66 height 11
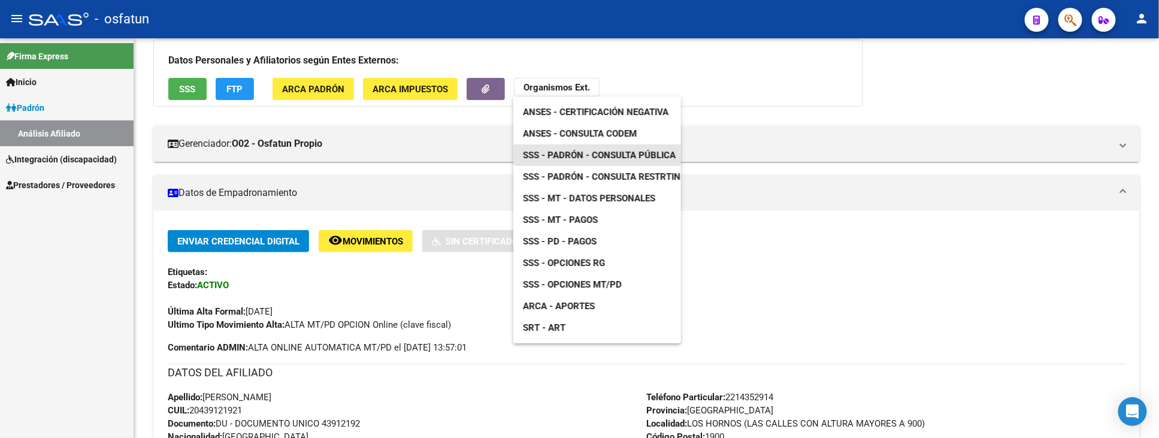
click at [563, 151] on span "SSS - Padrón - Consulta Pública" at bounding box center [599, 155] width 153 height 11
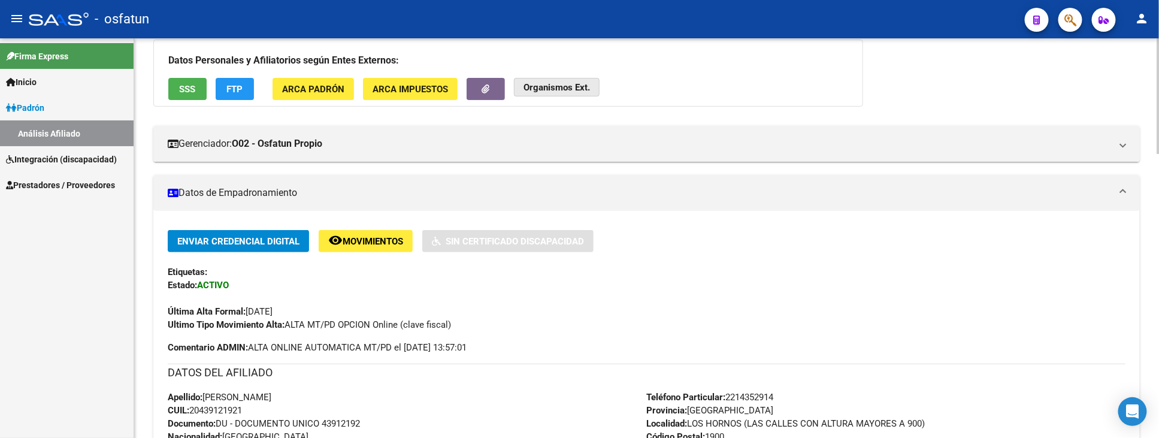
click at [563, 94] on button "Organismos Ext." at bounding box center [557, 87] width 86 height 19
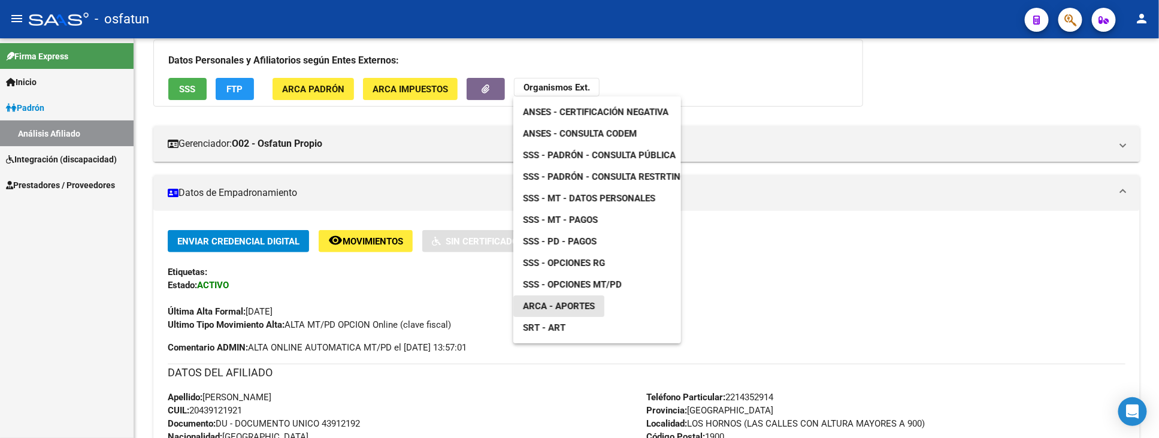
click at [587, 307] on span "ARCA - Aportes" at bounding box center [559, 306] width 72 height 11
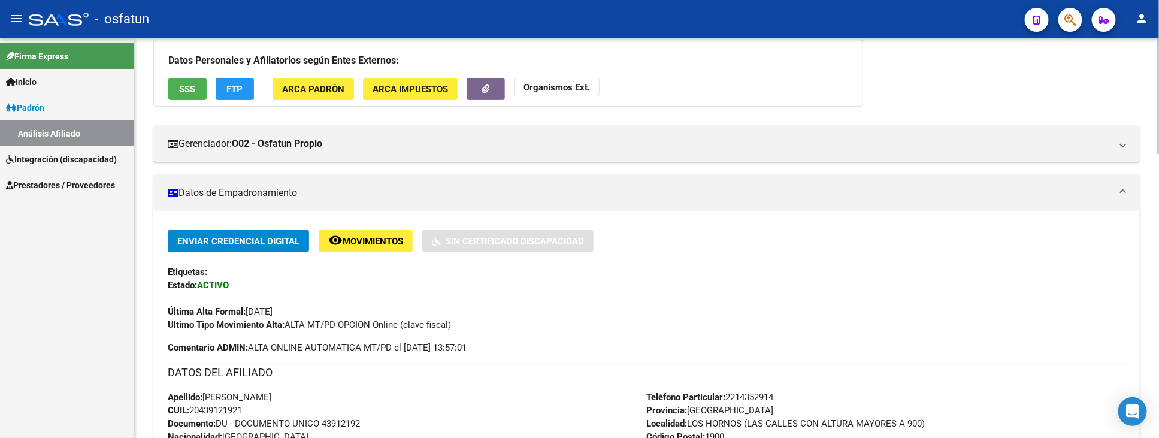
click at [342, 420] on span "Documento: DU - DOCUMENTO UNICO 43912192" at bounding box center [264, 423] width 192 height 11
copy span "43912192"
